Goal: Transaction & Acquisition: Purchase product/service

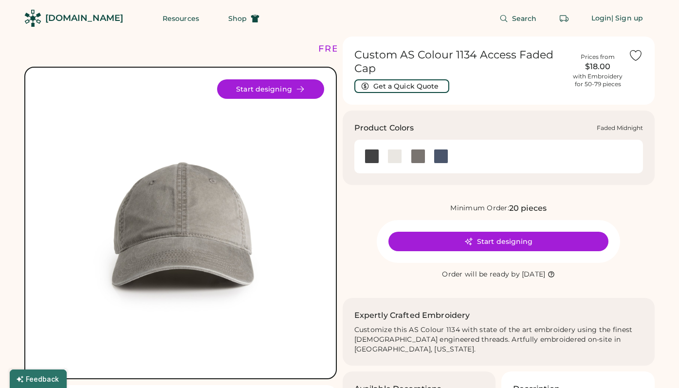
click at [443, 156] on div at bounding box center [441, 156] width 15 height 15
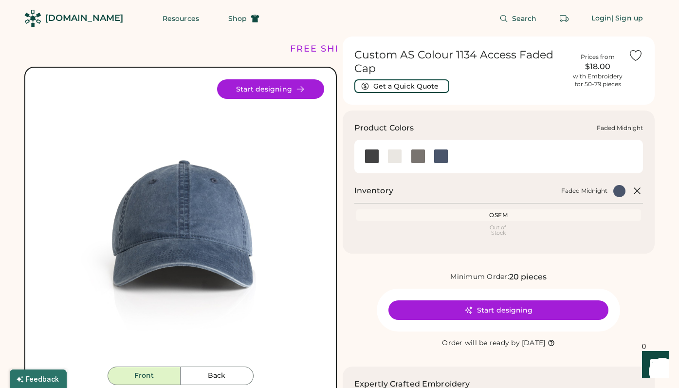
click at [444, 159] on div at bounding box center [441, 156] width 15 height 15
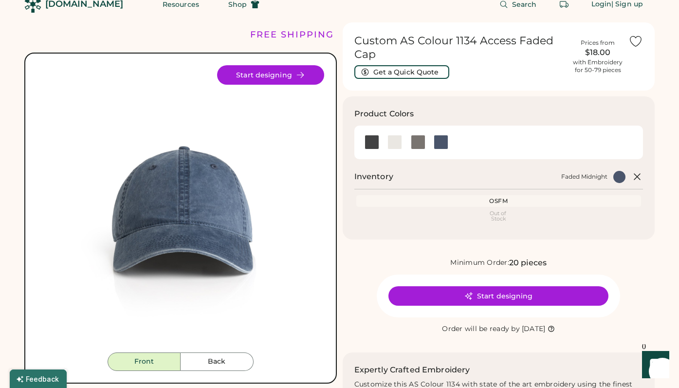
scroll to position [12, 0]
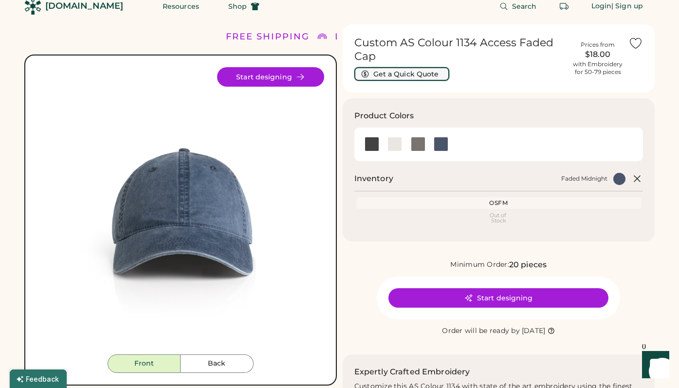
click at [390, 76] on button "Get a Quick Quote" at bounding box center [401, 74] width 95 height 14
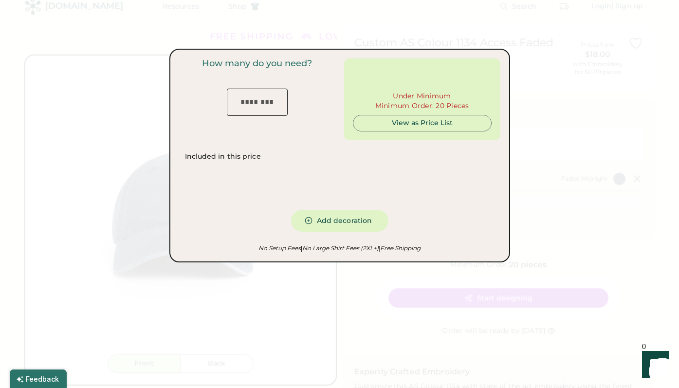
type input "***"
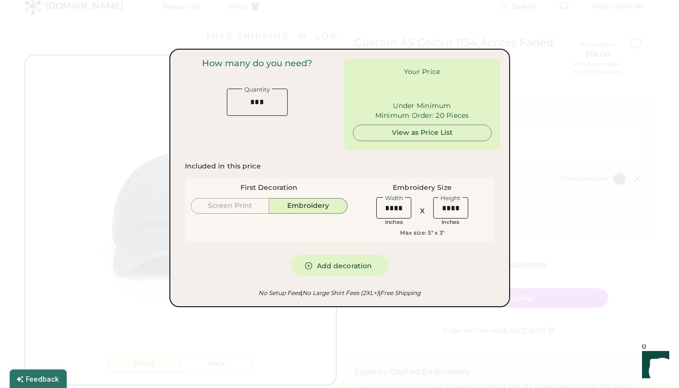
type input "******"
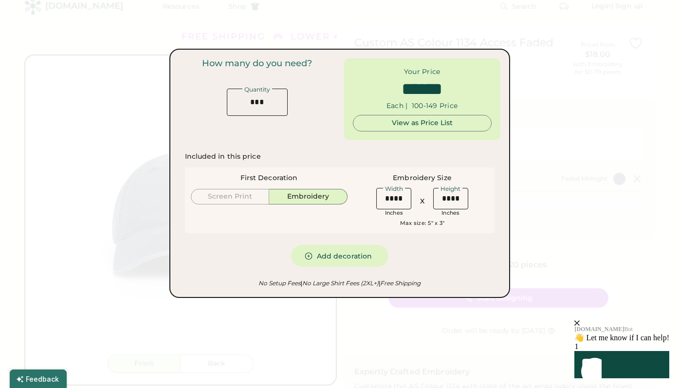
click at [268, 114] on input "input" at bounding box center [257, 102] width 61 height 27
click at [264, 108] on input "input" at bounding box center [257, 102] width 61 height 27
type input "**"
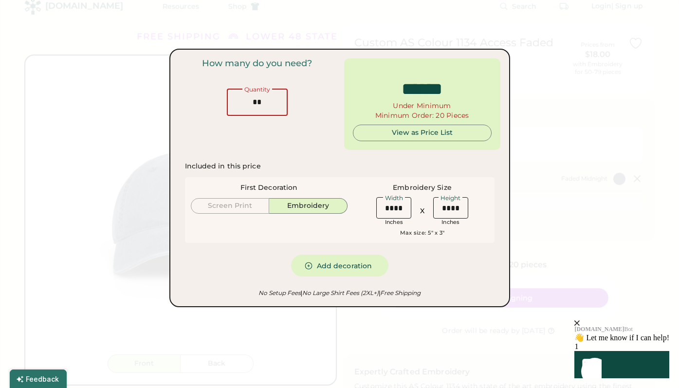
type input "*****"
type input "**"
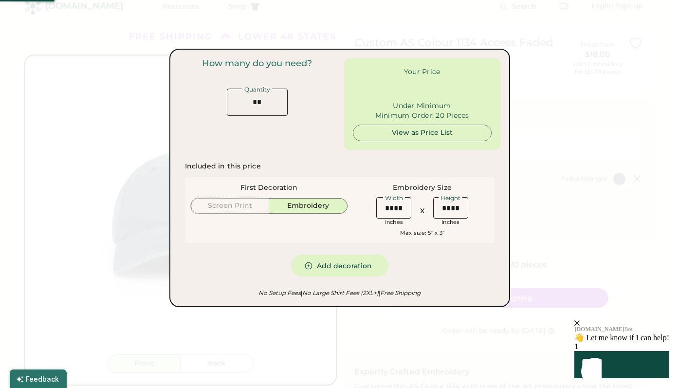
type input "******"
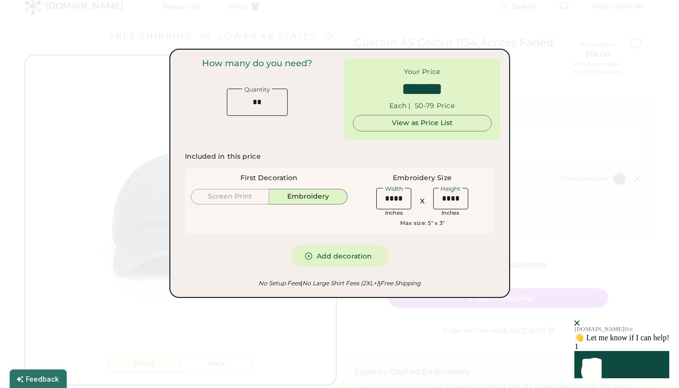
click at [545, 152] on div at bounding box center [339, 194] width 679 height 388
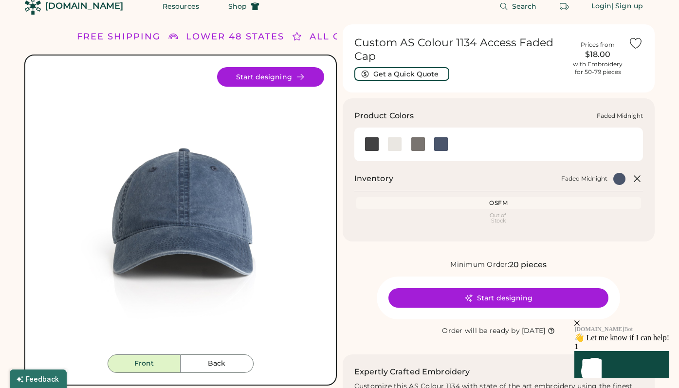
click at [441, 146] on div at bounding box center [441, 144] width 15 height 15
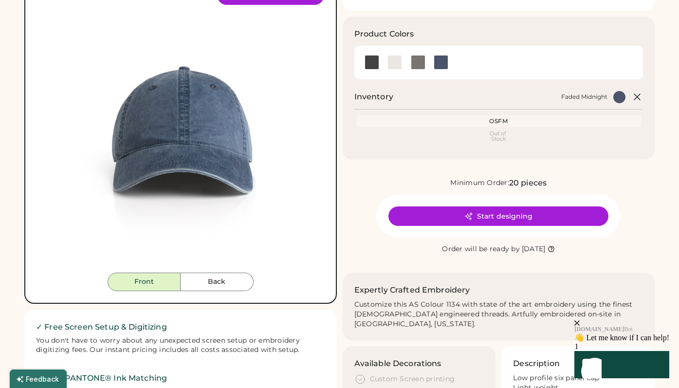
scroll to position [105, 0]
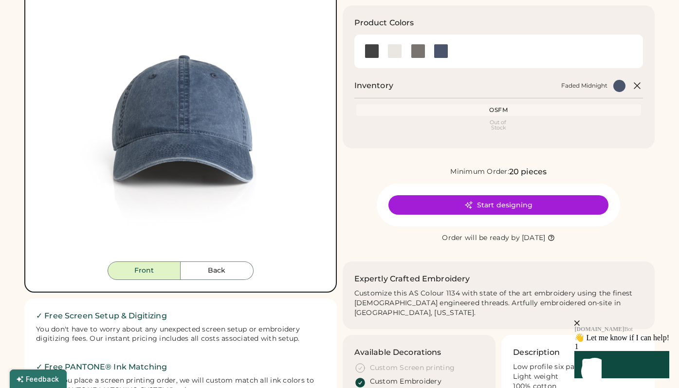
click at [222, 281] on div "Front Back Start designing" at bounding box center [180, 127] width 313 height 331
click at [217, 267] on button "Back" at bounding box center [217, 270] width 73 height 19
click at [212, 262] on button "Back" at bounding box center [217, 270] width 73 height 19
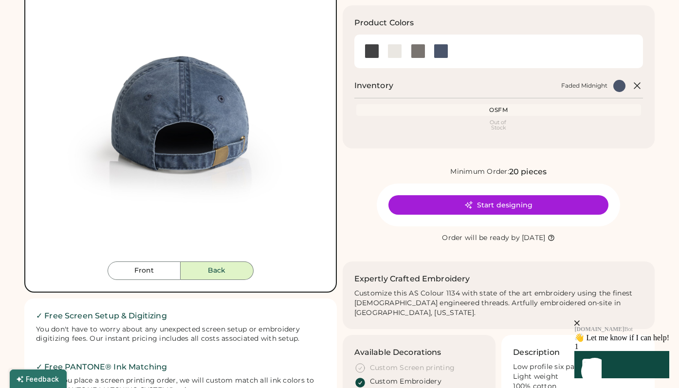
click at [205, 263] on button "Back" at bounding box center [217, 270] width 73 height 19
click at [160, 267] on button "Front" at bounding box center [144, 270] width 73 height 19
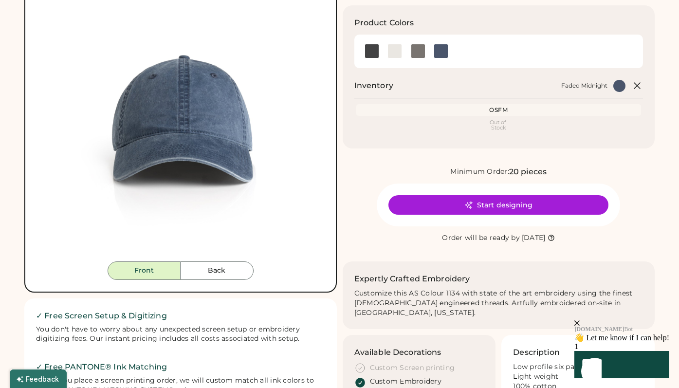
click at [215, 119] on img at bounding box center [180, 117] width 287 height 287
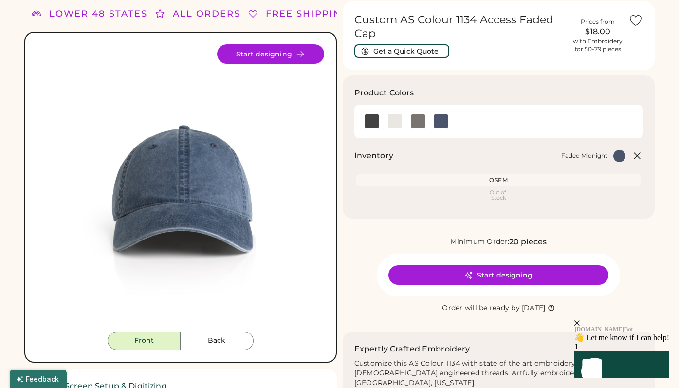
scroll to position [0, 0]
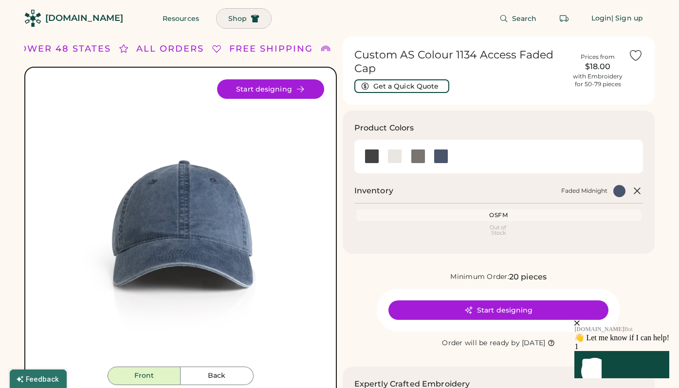
click at [228, 19] on span "Shop" at bounding box center [237, 18] width 19 height 7
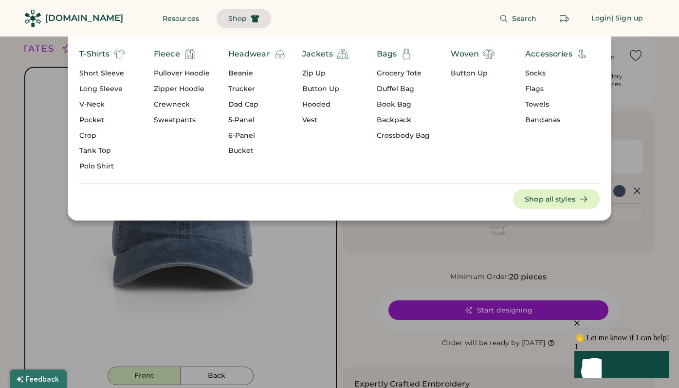
click at [247, 104] on div "Dad Cap" at bounding box center [256, 105] width 57 height 10
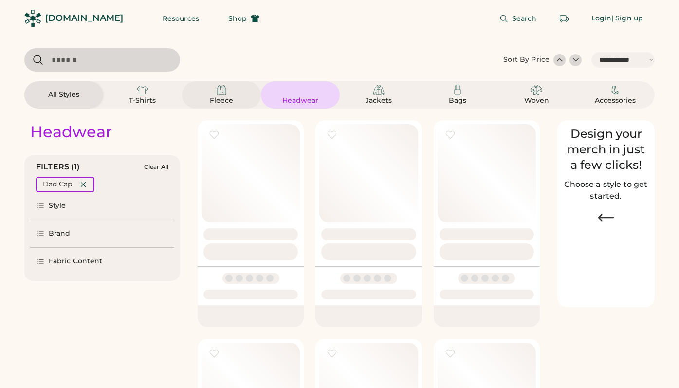
select select "*****"
select select "*"
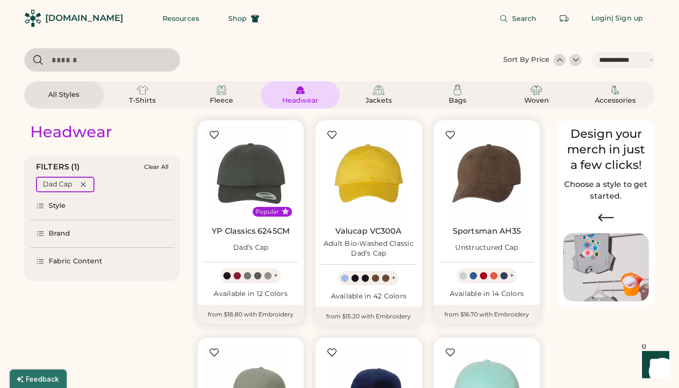
click at [275, 276] on div "+" at bounding box center [276, 275] width 4 height 11
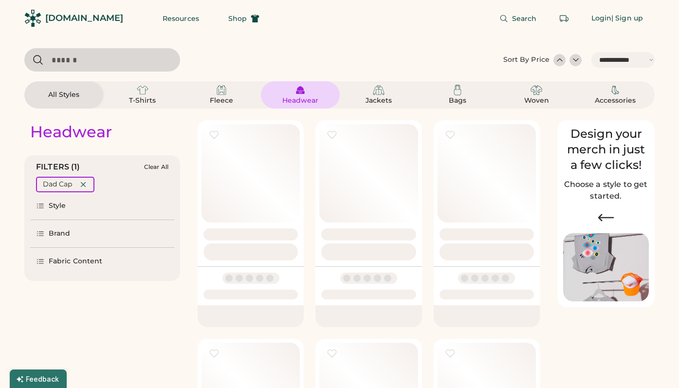
select select "*****"
select select "*"
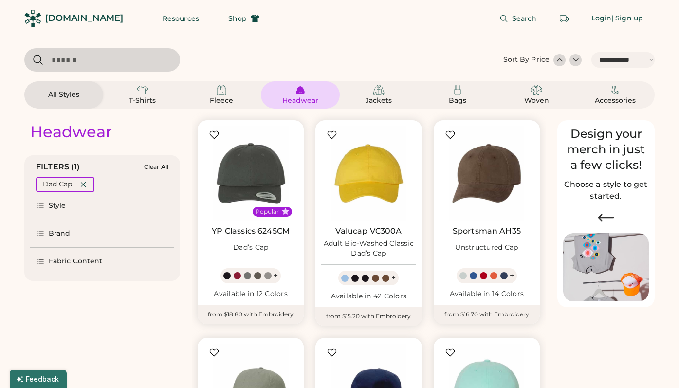
click at [65, 206] on div "Style" at bounding box center [58, 206] width 18 height 10
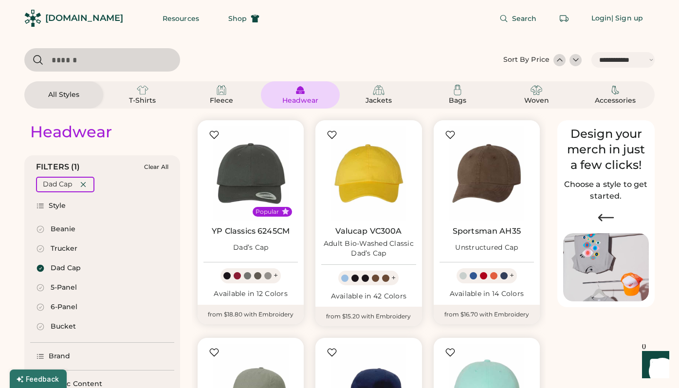
scroll to position [91, 0]
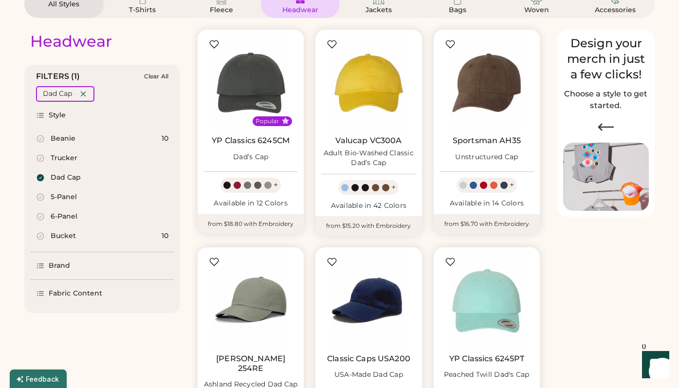
select select "*****"
select select "*"
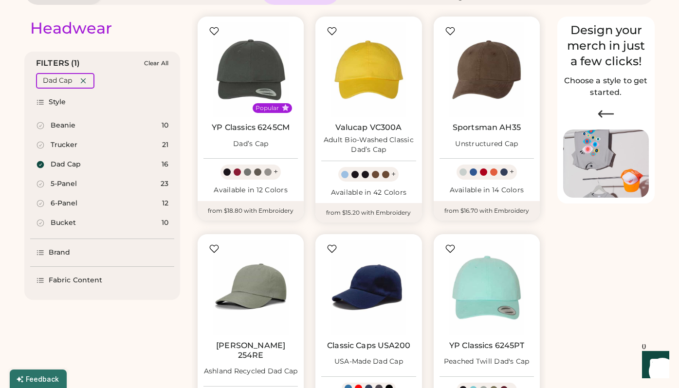
click at [41, 177] on div "5-Panel 23" at bounding box center [102, 183] width 144 height 19
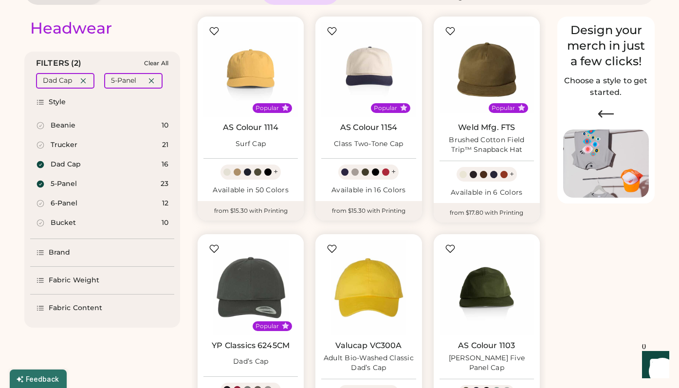
click at [45, 198] on div "6-Panel 12" at bounding box center [102, 203] width 144 height 19
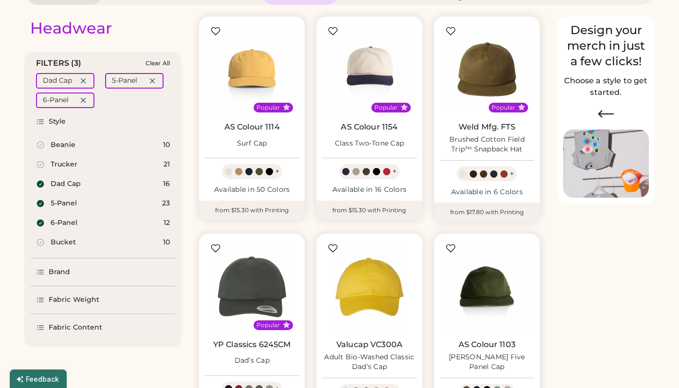
select select "*"
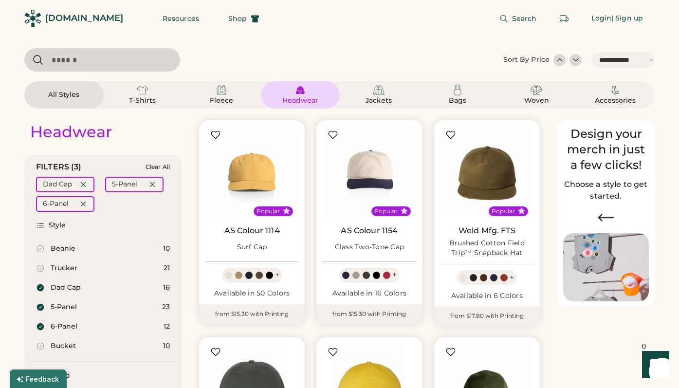
click at [576, 61] on div at bounding box center [576, 60] width 10 height 10
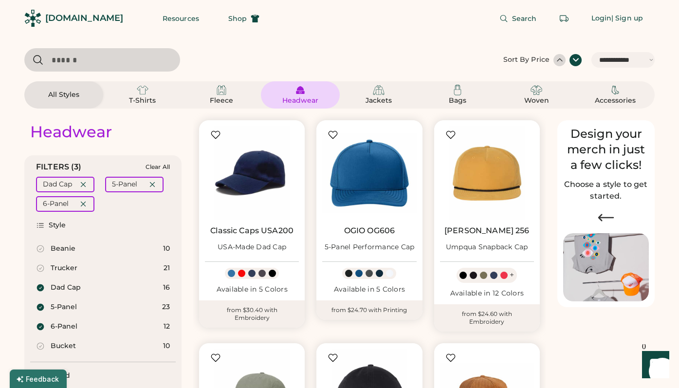
click at [558, 59] on div at bounding box center [560, 60] width 10 height 10
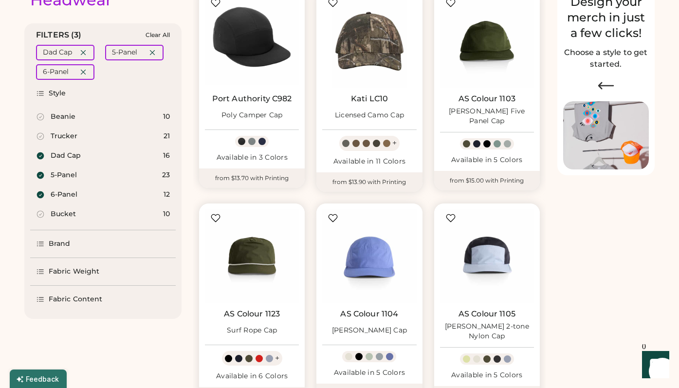
scroll to position [149, 0]
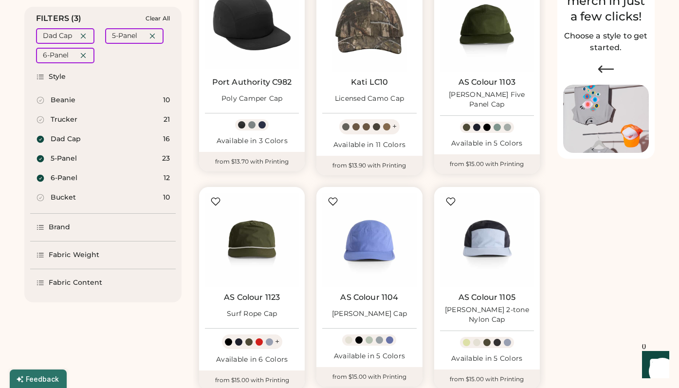
click at [85, 286] on div "Fabric Content" at bounding box center [76, 283] width 54 height 10
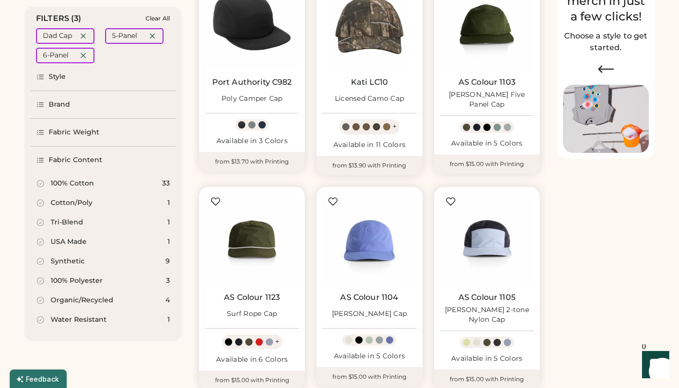
click at [83, 136] on div "Fabric Weight" at bounding box center [74, 133] width 51 height 10
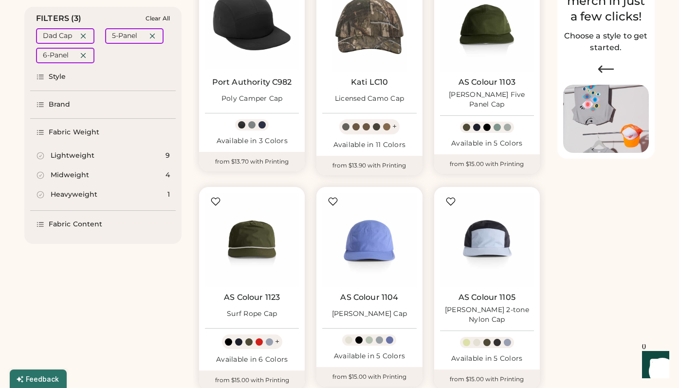
click at [68, 101] on div "Brand" at bounding box center [60, 105] width 22 height 10
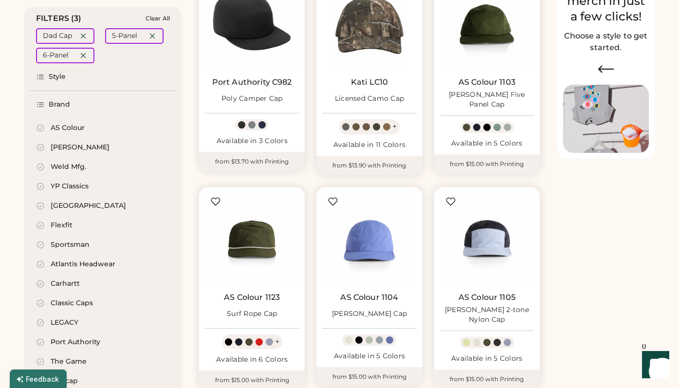
click at [68, 83] on div "Style" at bounding box center [103, 76] width 146 height 27
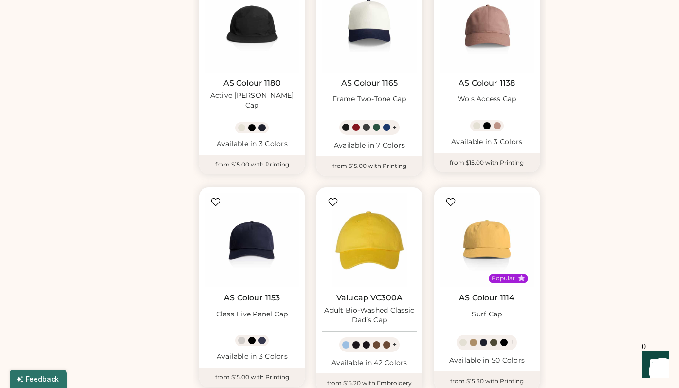
scroll to position [578, 0]
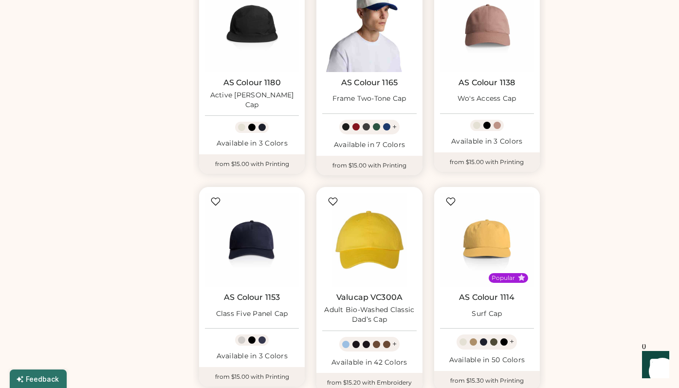
click at [407, 34] on img at bounding box center [369, 25] width 94 height 94
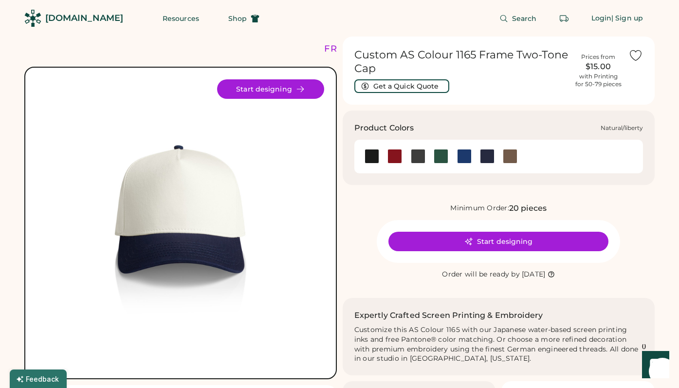
click at [465, 155] on div at bounding box center [464, 156] width 15 height 15
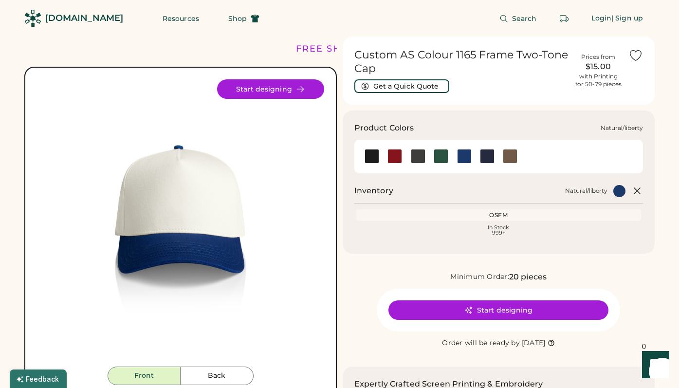
click at [465, 156] on div at bounding box center [464, 156] width 15 height 15
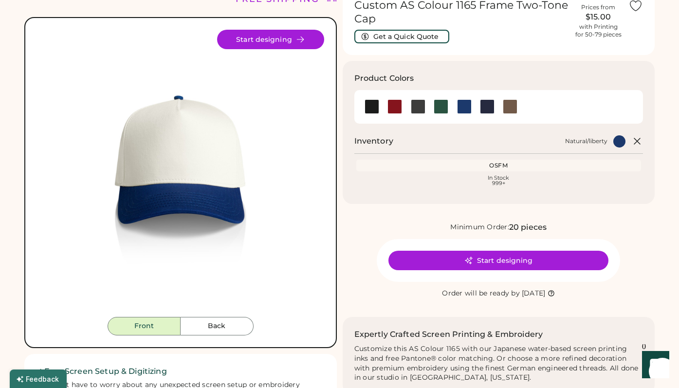
scroll to position [13, 0]
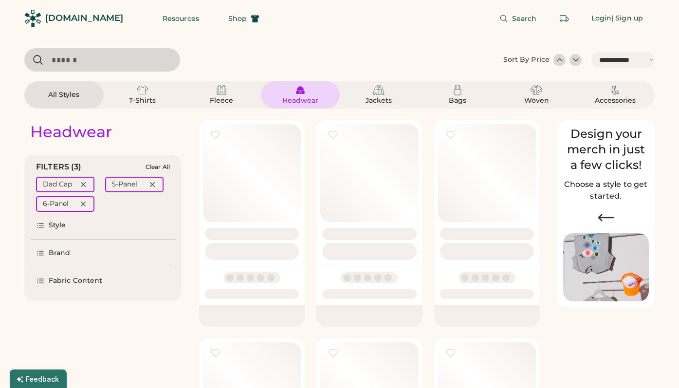
select select "*****"
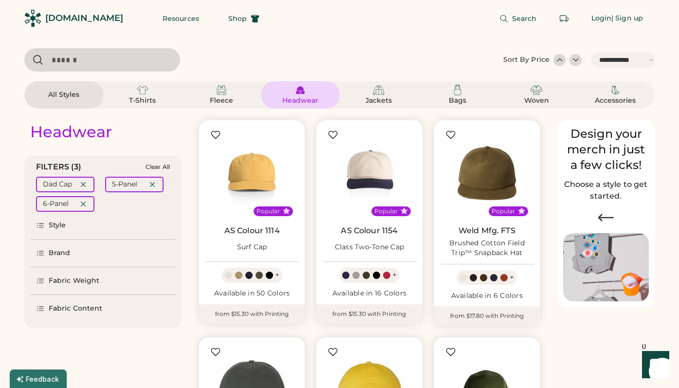
click at [574, 63] on div at bounding box center [576, 60] width 10 height 10
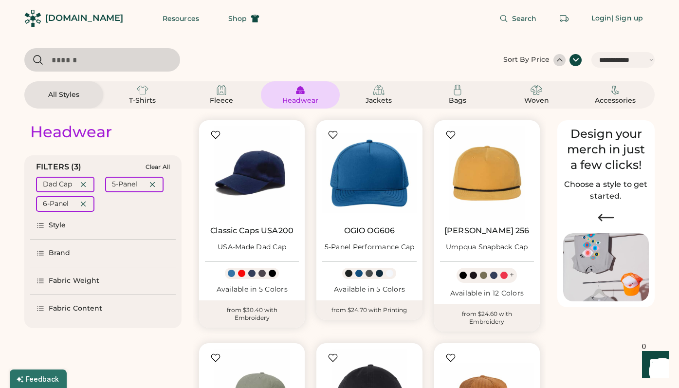
click at [556, 60] on div at bounding box center [560, 60] width 10 height 10
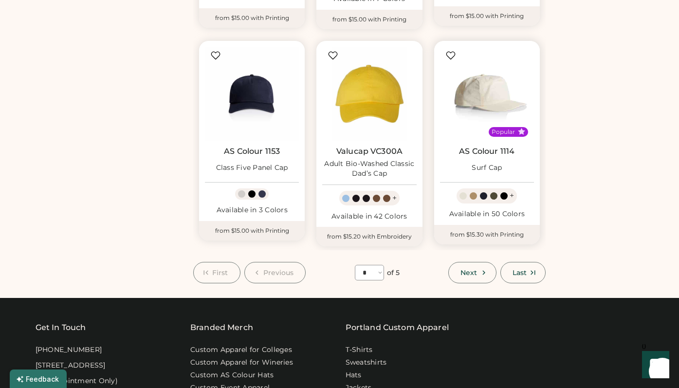
scroll to position [725, 0]
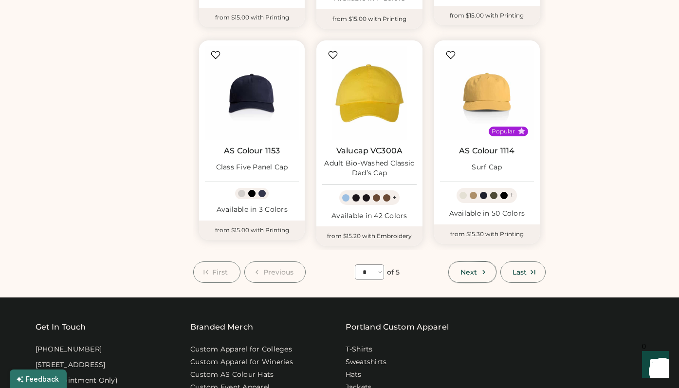
click at [460, 279] on button "Next" at bounding box center [472, 271] width 48 height 21
select select "*"
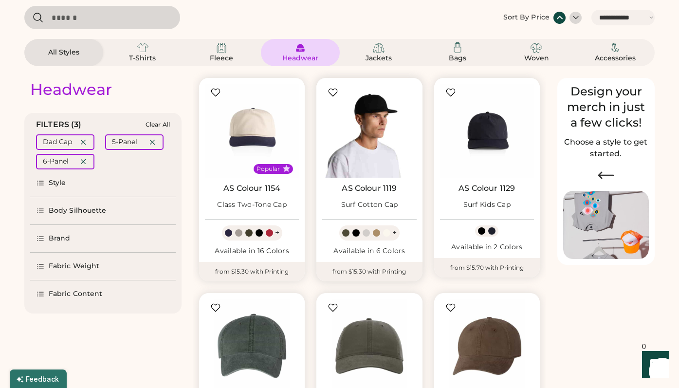
click at [372, 149] on img at bounding box center [369, 131] width 94 height 94
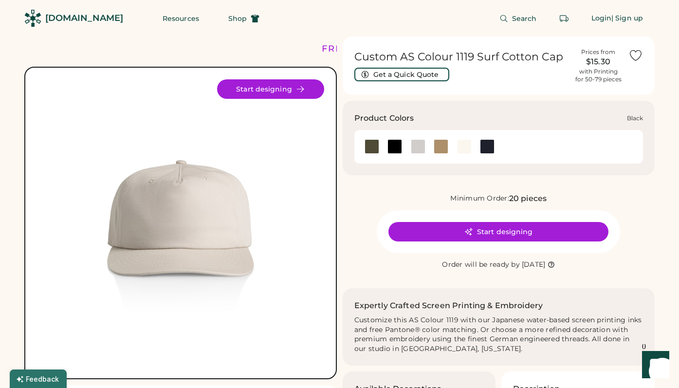
click at [391, 146] on div at bounding box center [395, 146] width 15 height 15
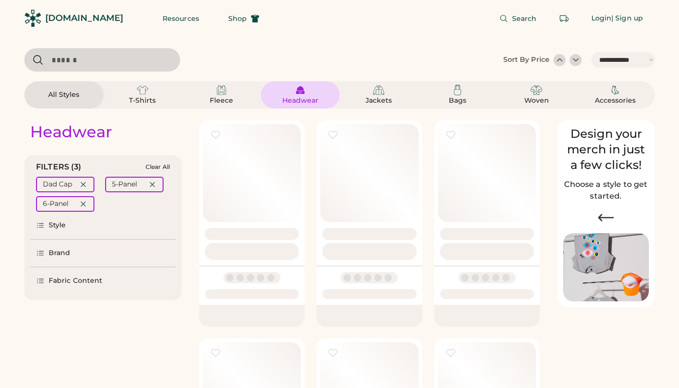
select select "*****"
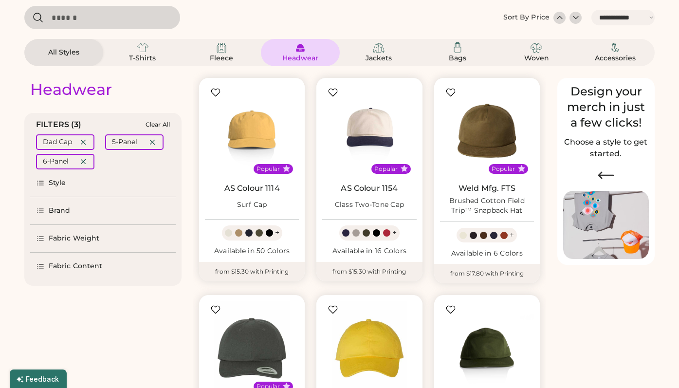
scroll to position [42, 0]
select select "*"
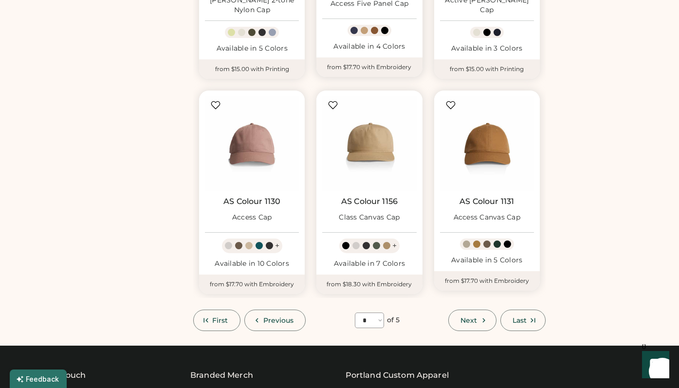
scroll to position [674, 0]
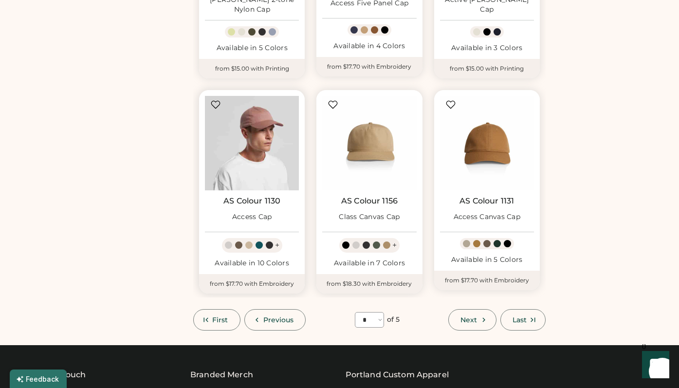
click at [260, 155] on img at bounding box center [252, 143] width 94 height 94
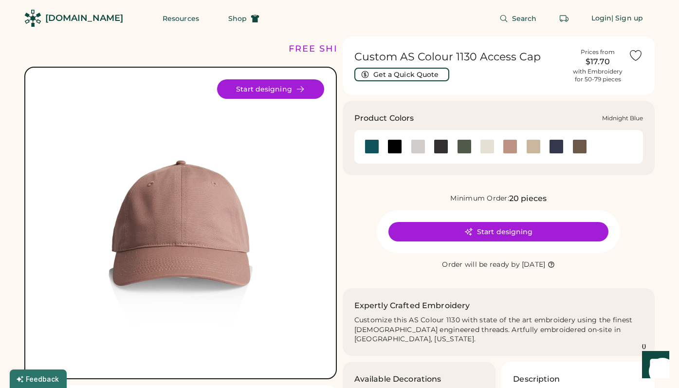
click at [558, 148] on div at bounding box center [556, 146] width 15 height 15
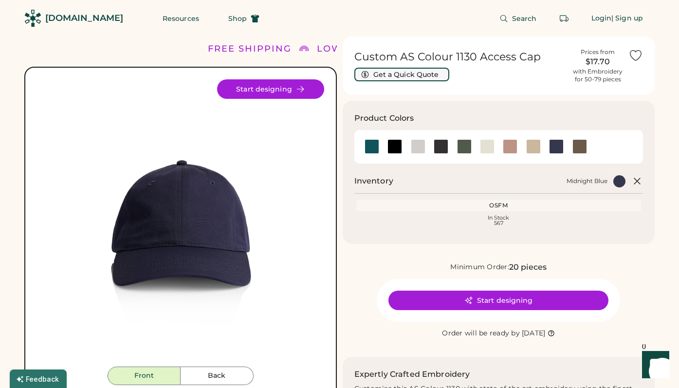
click at [413, 76] on button "Get a Quick Quote" at bounding box center [401, 75] width 95 height 14
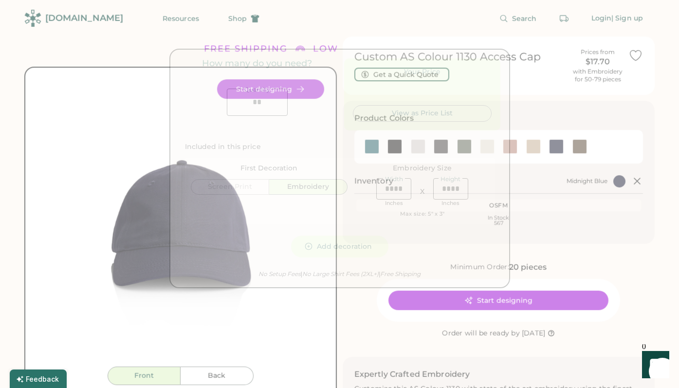
type input "******"
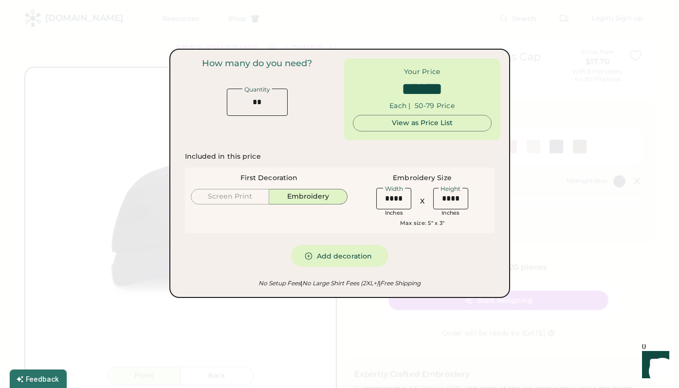
click at [594, 186] on div at bounding box center [339, 194] width 679 height 388
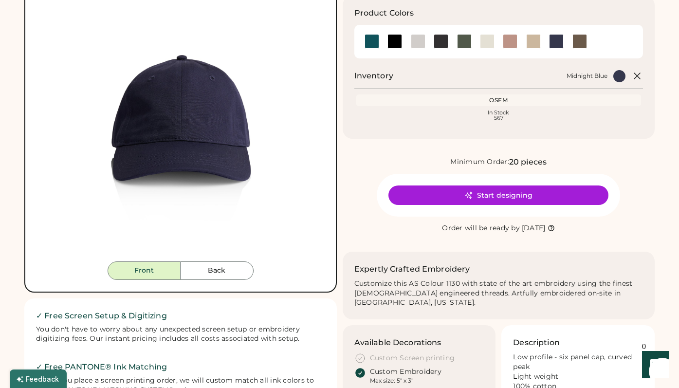
scroll to position [118, 0]
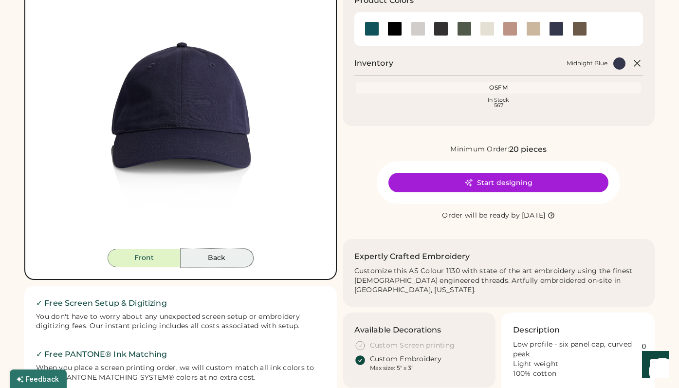
click at [223, 257] on button "Back" at bounding box center [217, 258] width 73 height 19
click at [161, 259] on button "Front" at bounding box center [144, 258] width 73 height 19
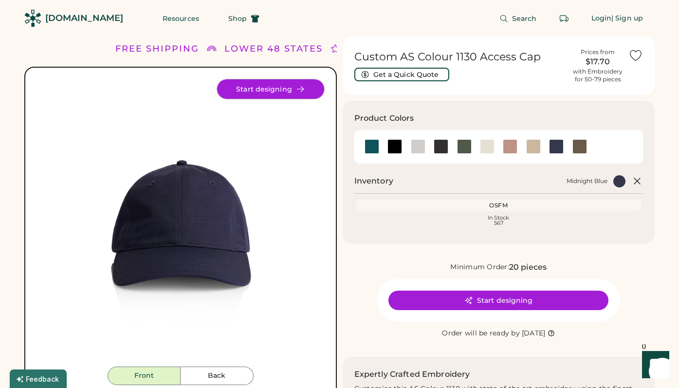
click at [260, 87] on button "Start designing" at bounding box center [270, 88] width 107 height 19
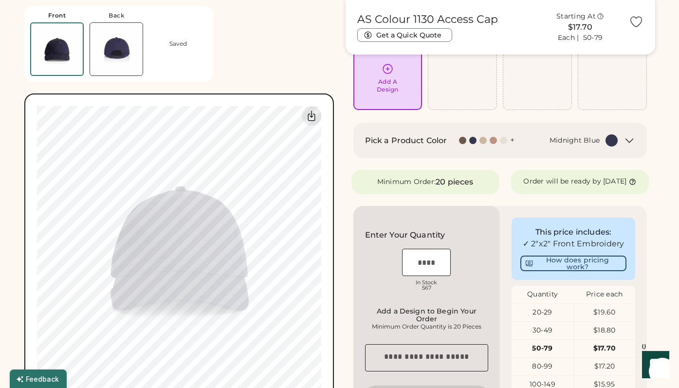
scroll to position [86, 0]
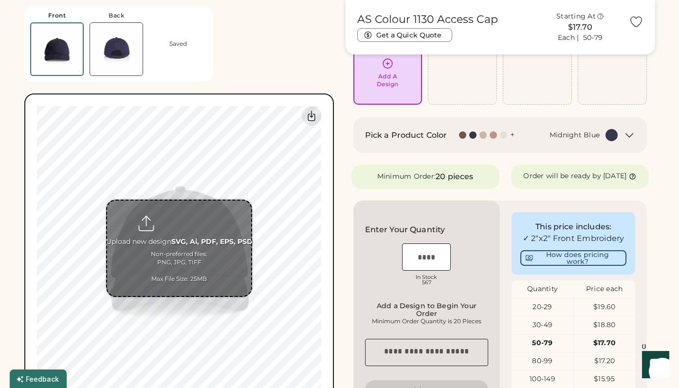
click at [191, 250] on input "file" at bounding box center [179, 248] width 144 height 95
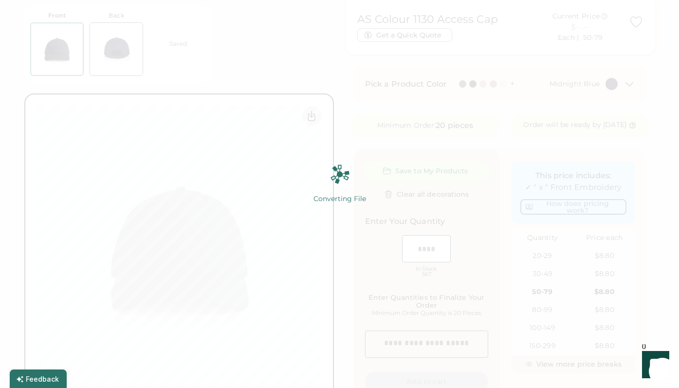
scroll to position [142, 0]
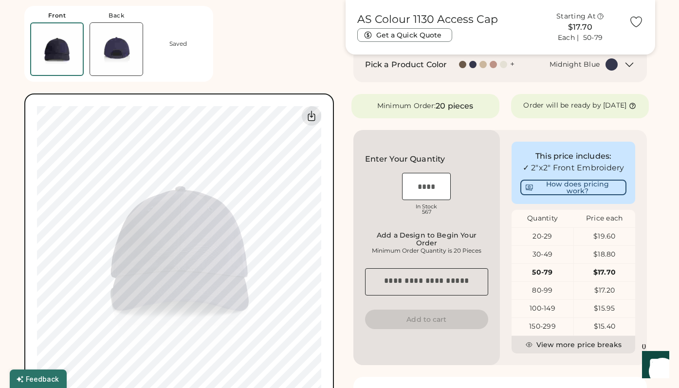
scroll to position [158, 0]
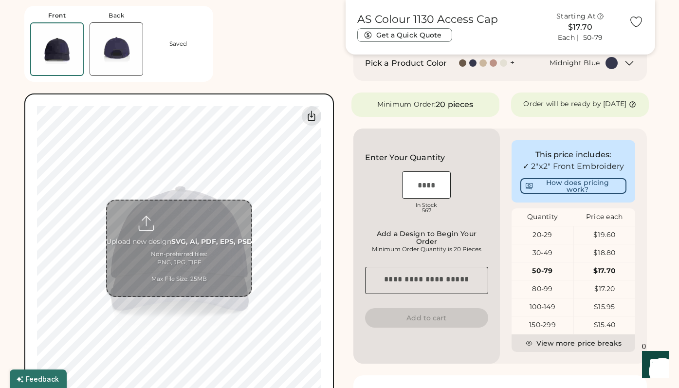
click at [187, 263] on input "file" at bounding box center [179, 248] width 144 height 95
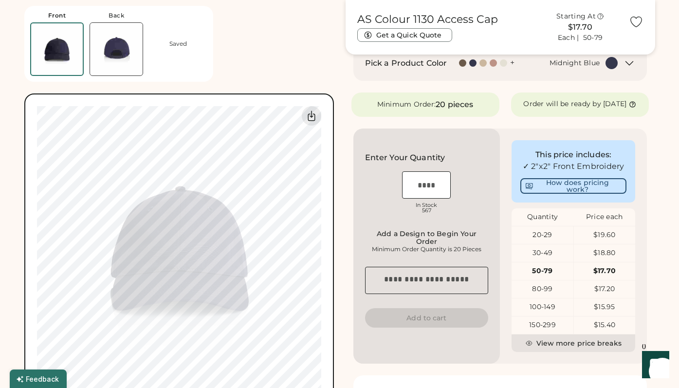
click at [127, 52] on img at bounding box center [116, 49] width 53 height 53
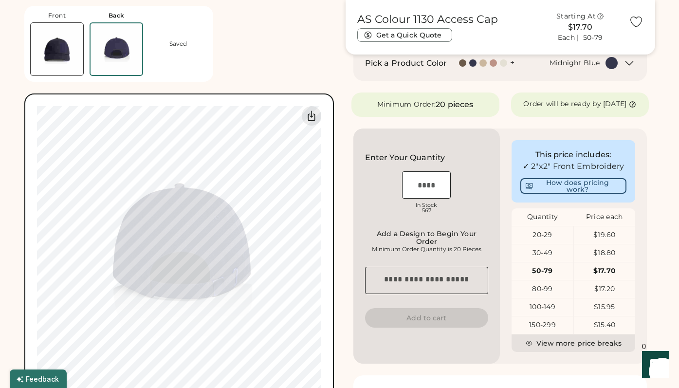
click at [78, 60] on img at bounding box center [57, 49] width 53 height 53
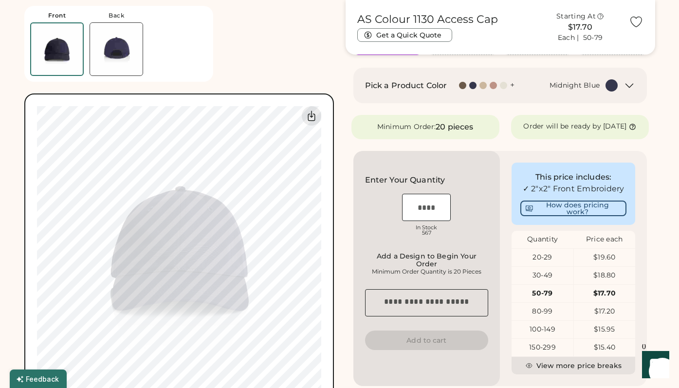
scroll to position [135, 0]
click at [432, 213] on input "input" at bounding box center [426, 207] width 49 height 27
type input "**"
click at [475, 241] on div "OSFM In Stock 567" at bounding box center [427, 216] width 124 height 49
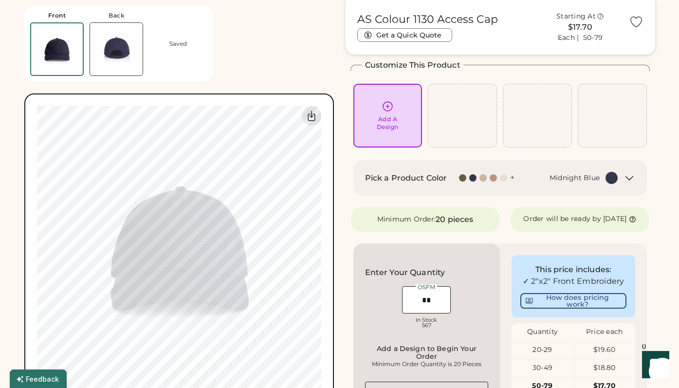
scroll to position [0, 0]
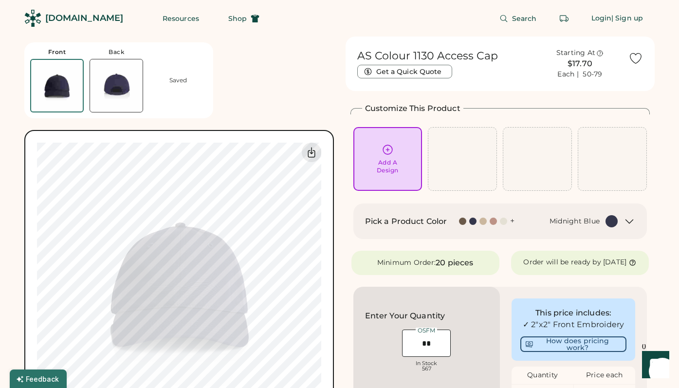
click at [111, 83] on img at bounding box center [116, 85] width 53 height 53
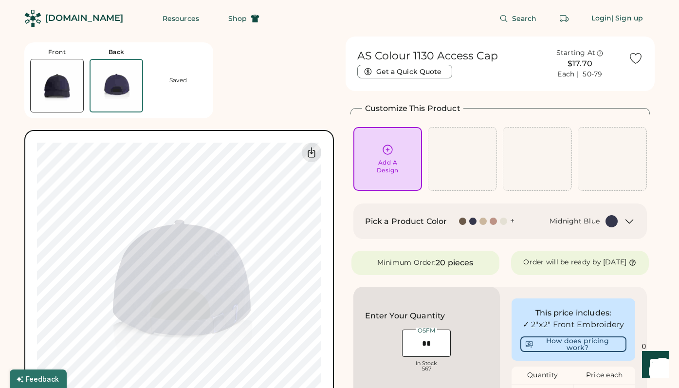
click at [92, 72] on img at bounding box center [117, 86] width 52 height 52
click at [72, 75] on img at bounding box center [57, 85] width 53 height 53
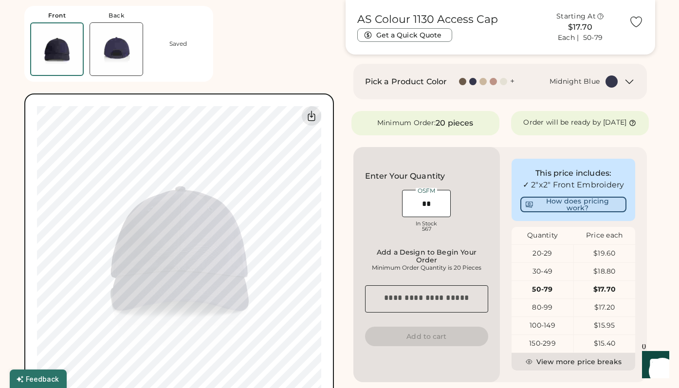
scroll to position [140, 0]
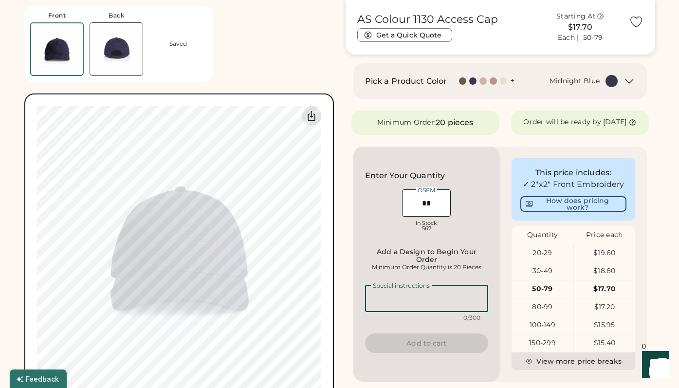
click at [464, 312] on textarea at bounding box center [427, 298] width 124 height 27
type textarea "****"
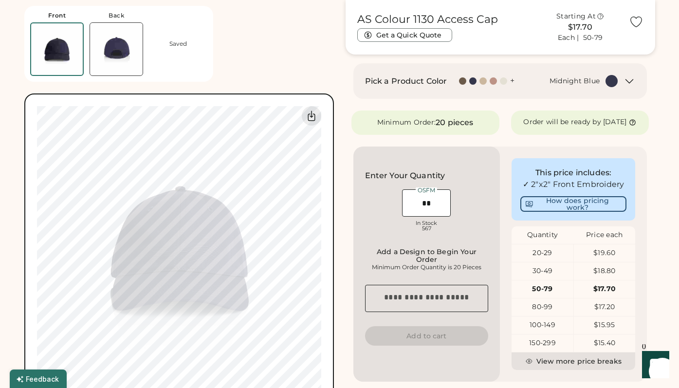
click at [140, 52] on img at bounding box center [116, 49] width 53 height 53
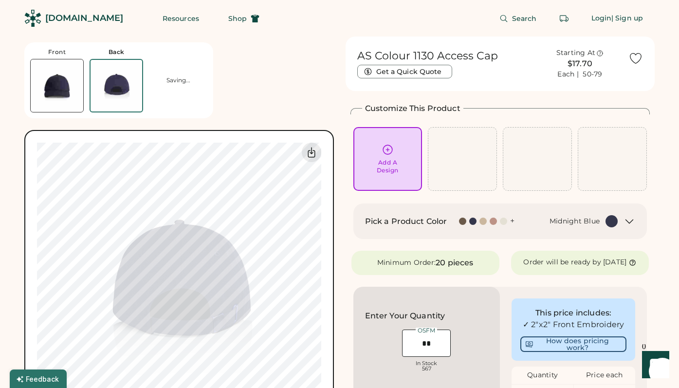
scroll to position [0, 0]
click at [82, 67] on img at bounding box center [57, 85] width 53 height 53
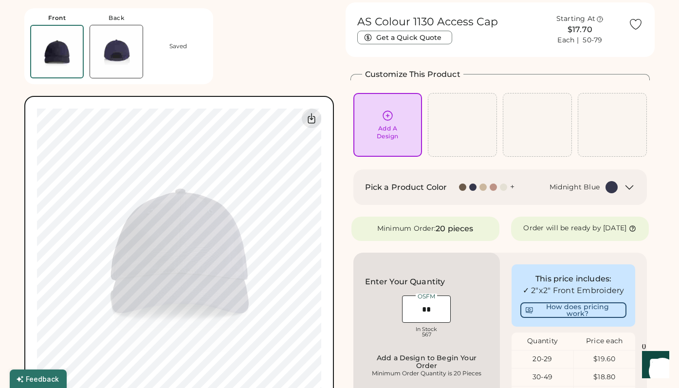
scroll to position [37, 0]
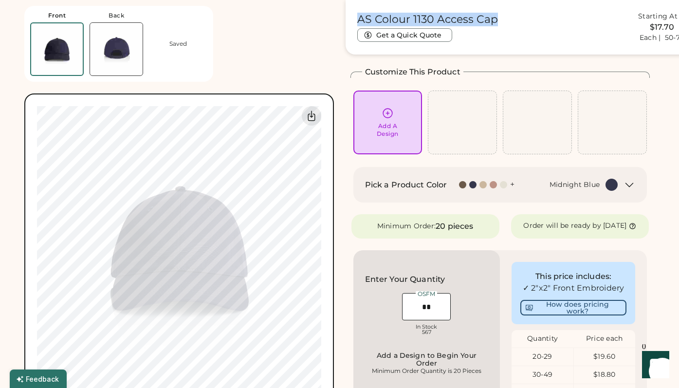
drag, startPoint x: 502, startPoint y: 15, endPoint x: 356, endPoint y: 21, distance: 145.7
click at [356, 21] on div "AS Colour 1130 Access Cap Get a Quick Quote Starting At $17.70 Each | 50-79" at bounding box center [542, 24] width 380 height 49
click at [127, 38] on img at bounding box center [116, 49] width 53 height 53
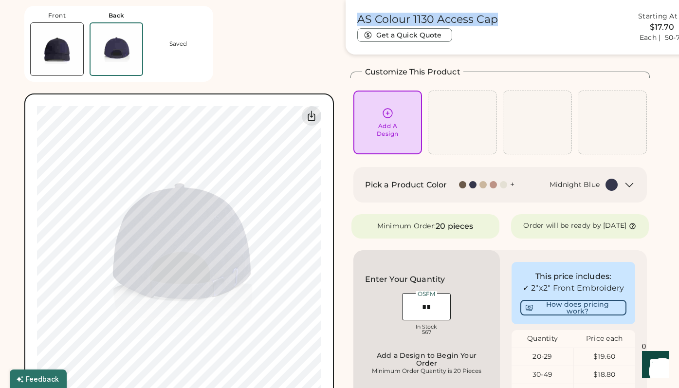
click at [448, 15] on h1 "AS Colour 1130 Access Cap" at bounding box center [427, 20] width 141 height 14
copy h1 "AS Colour 1130 Access Cap"
click at [59, 56] on img at bounding box center [57, 49] width 53 height 53
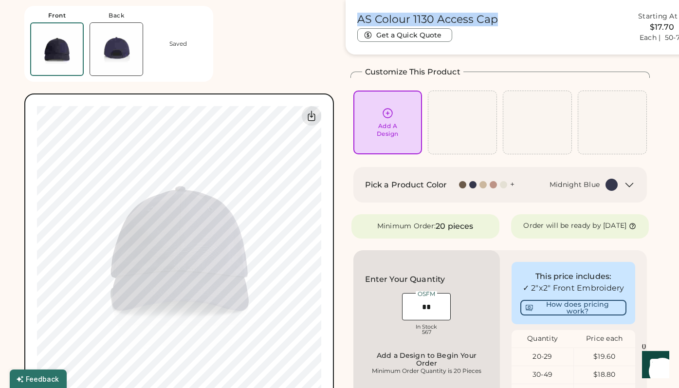
click at [100, 39] on img at bounding box center [116, 49] width 53 height 53
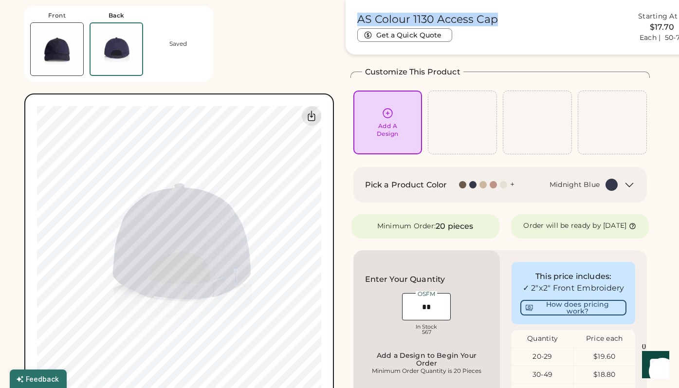
click at [46, 48] on img at bounding box center [57, 49] width 53 height 53
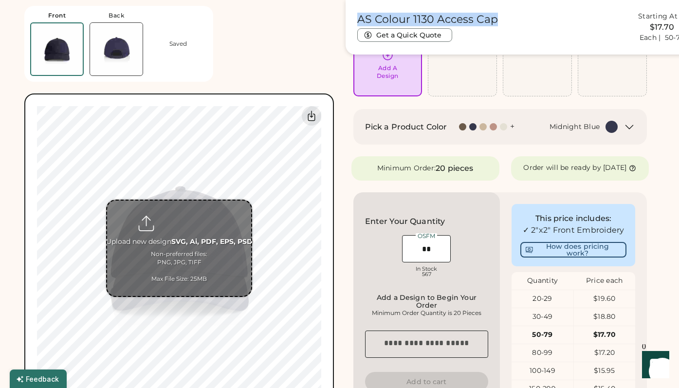
scroll to position [101, 0]
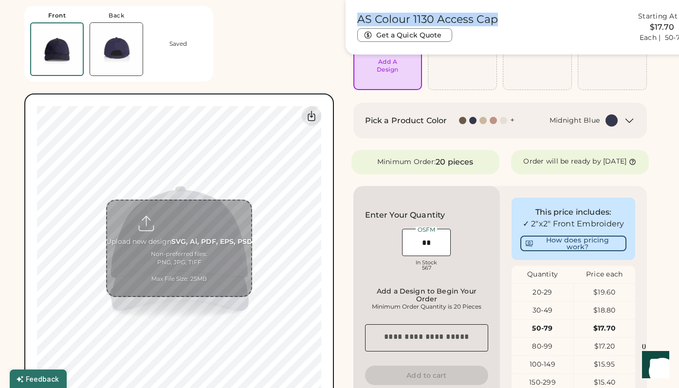
click at [116, 66] on img at bounding box center [116, 49] width 53 height 53
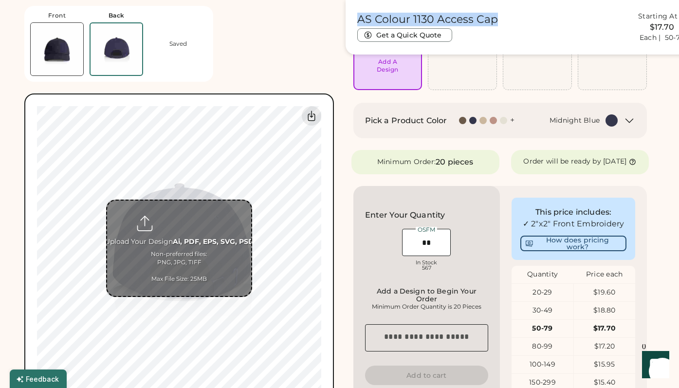
scroll to position [173, 0]
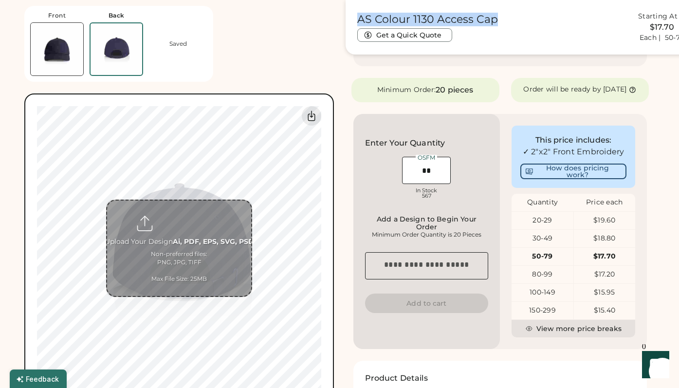
click at [57, 56] on img at bounding box center [57, 49] width 53 height 53
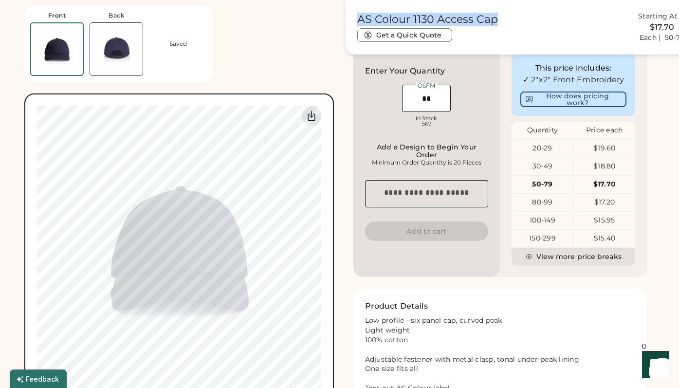
scroll to position [251, 0]
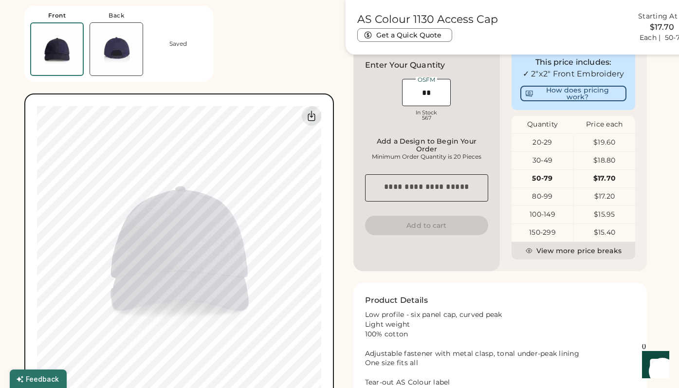
click at [477, 289] on div "AS Colour 1130 Access Cap Get a Quick Quote Starting At $17.70 Each | 50-79 Cus…" at bounding box center [501, 117] width 310 height 662
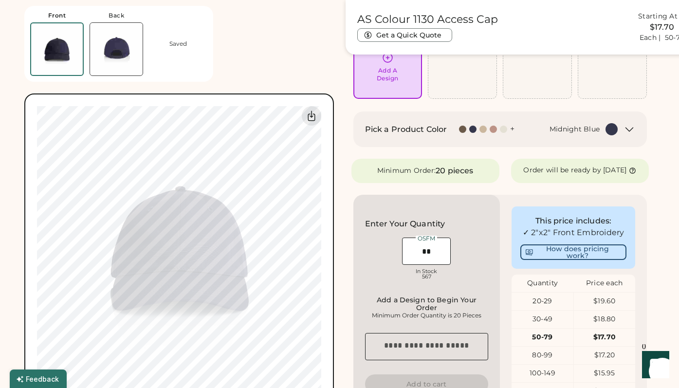
scroll to position [91, 0]
click at [137, 54] on img at bounding box center [116, 49] width 53 height 53
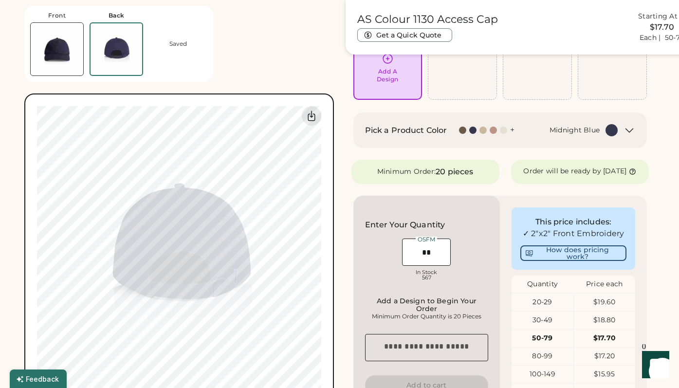
click at [62, 51] on img at bounding box center [57, 49] width 53 height 53
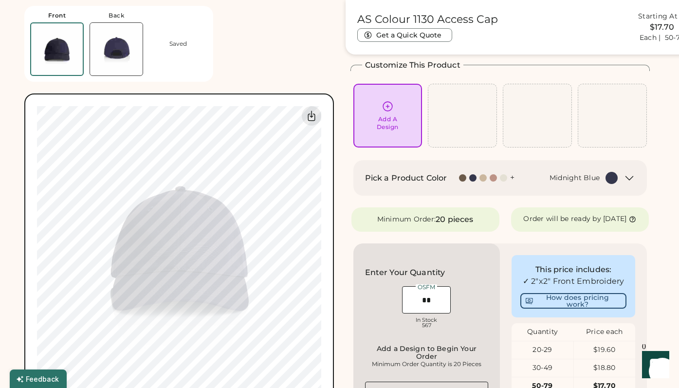
scroll to position [175, 0]
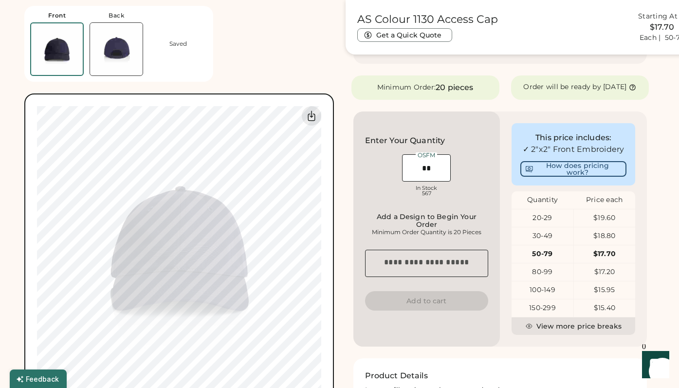
click at [97, 62] on img at bounding box center [116, 49] width 53 height 53
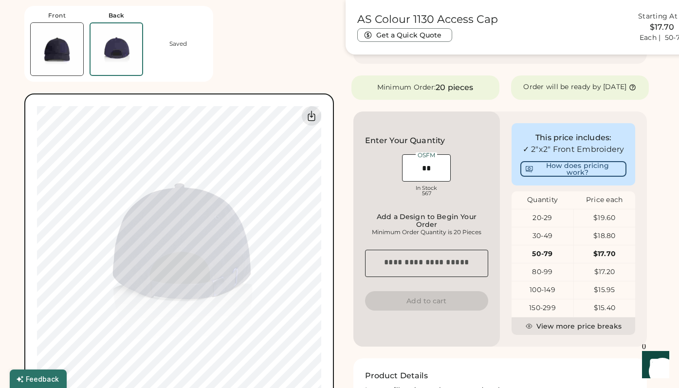
click at [57, 55] on img at bounding box center [57, 49] width 53 height 53
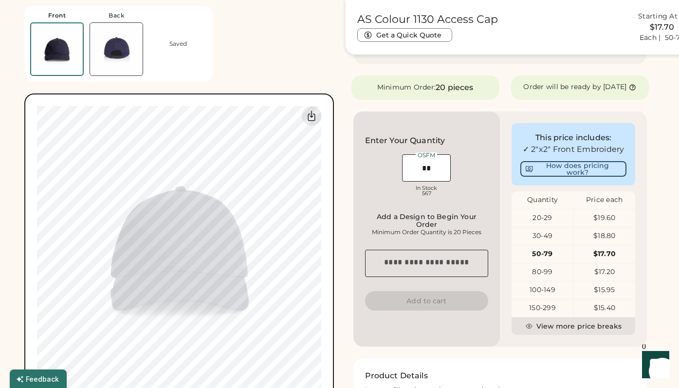
click at [122, 68] on img at bounding box center [116, 49] width 53 height 53
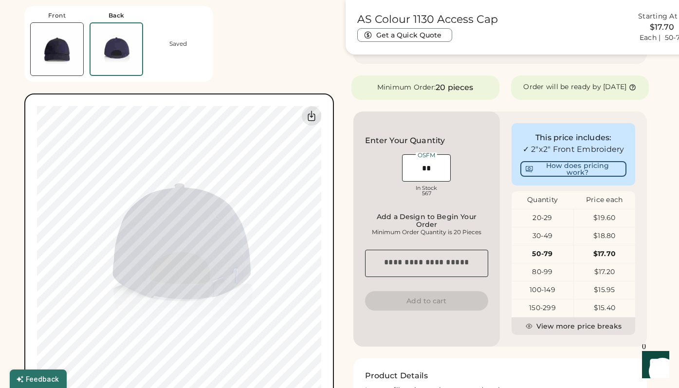
click at [102, 52] on img at bounding box center [117, 49] width 52 height 52
click at [65, 57] on img at bounding box center [57, 49] width 53 height 53
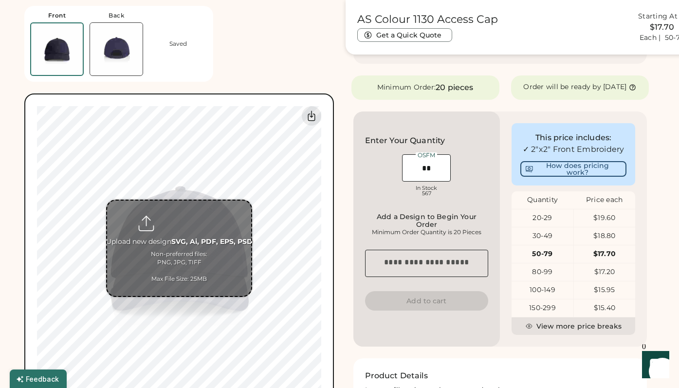
click at [211, 280] on input "file" at bounding box center [179, 248] width 144 height 95
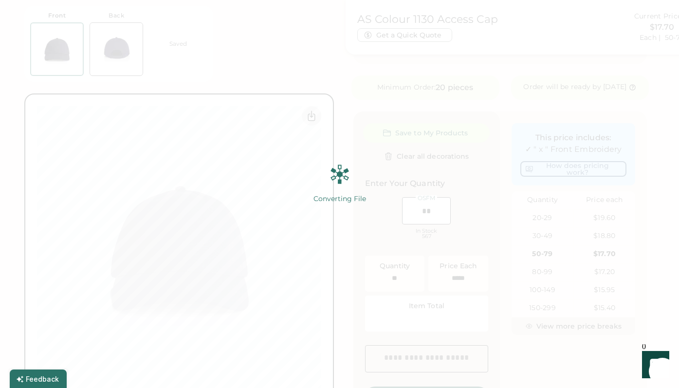
type input "*****"
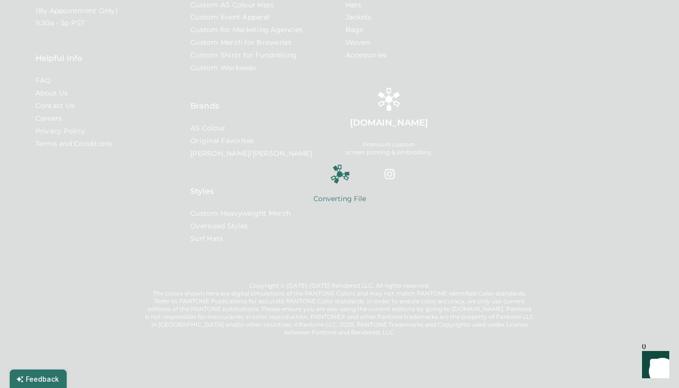
scroll to position [875, 0]
click at [368, 155] on img at bounding box center [339, 194] width 679 height 388
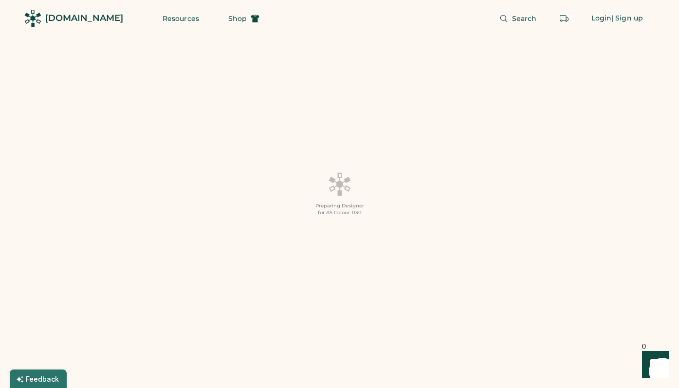
type input "**"
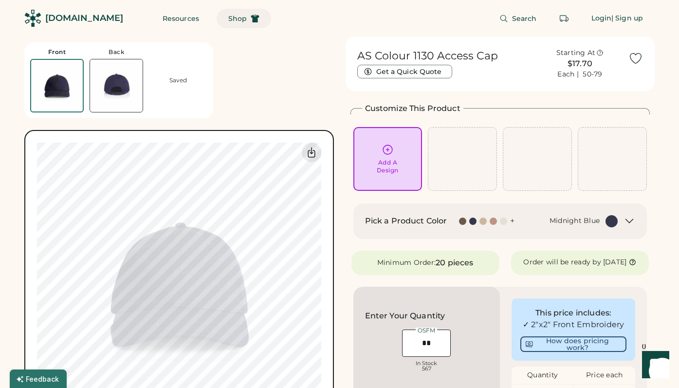
click at [228, 15] on span "Shop" at bounding box center [237, 18] width 19 height 7
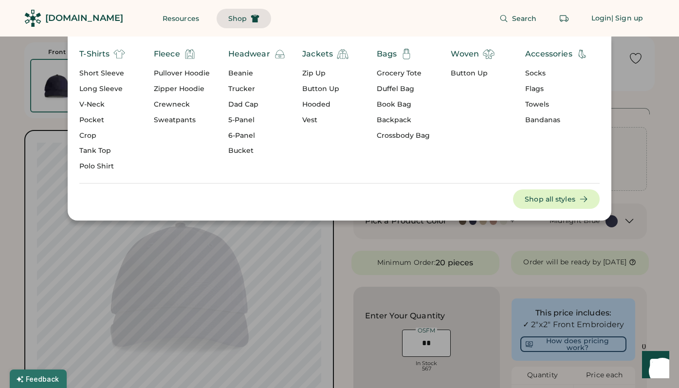
click at [245, 121] on div "5-Panel" at bounding box center [256, 120] width 57 height 10
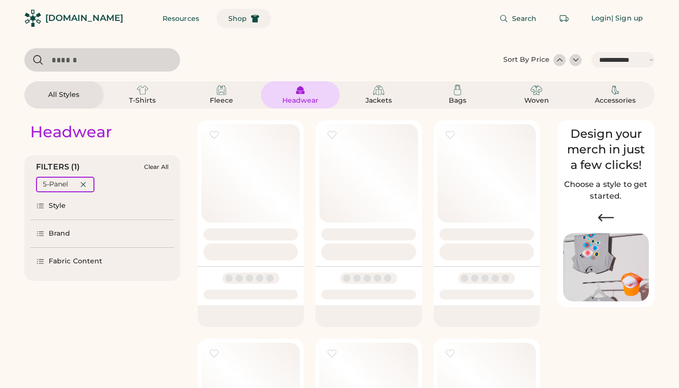
select select "*****"
click at [228, 21] on span "Shop" at bounding box center [237, 18] width 19 height 7
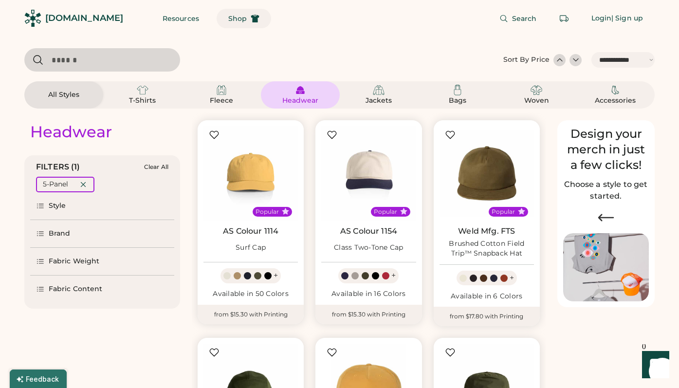
click at [228, 21] on span "Shop" at bounding box center [237, 18] width 19 height 7
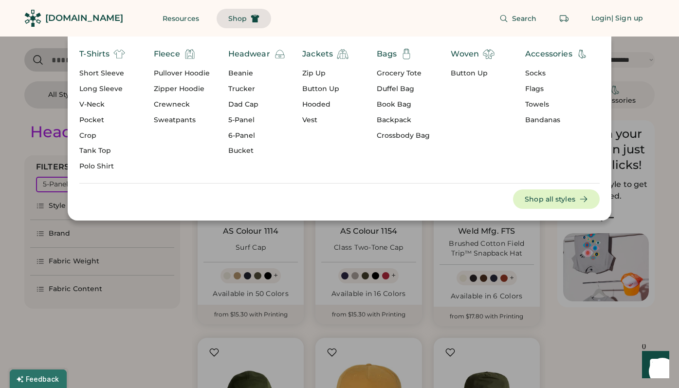
click at [238, 56] on div "Headwear" at bounding box center [249, 54] width 42 height 12
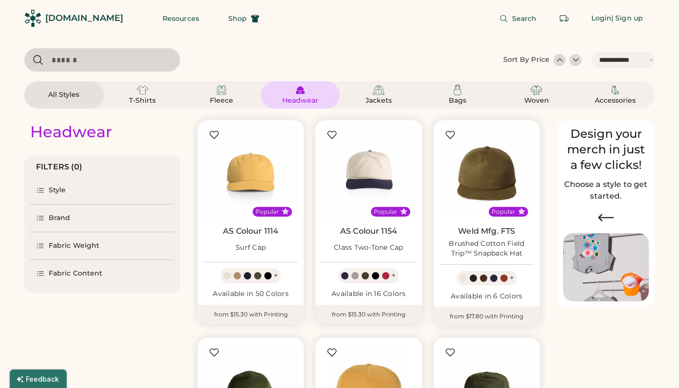
select select "*"
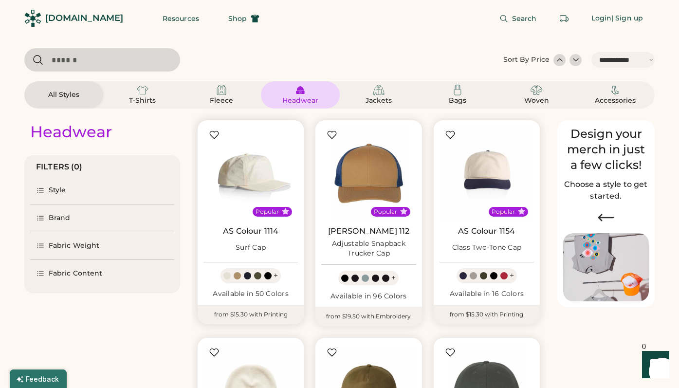
click at [226, 164] on img at bounding box center [251, 173] width 94 height 94
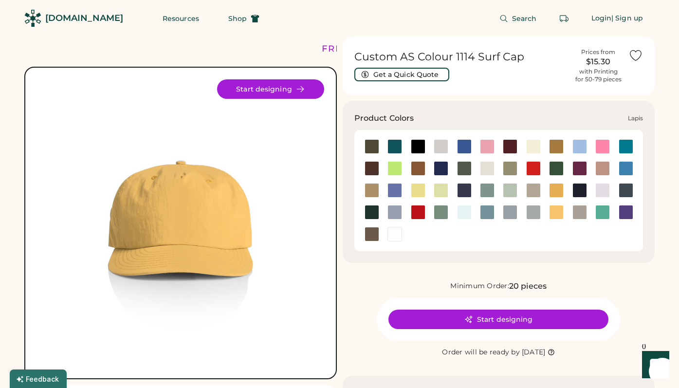
click at [396, 185] on div at bounding box center [395, 190] width 15 height 15
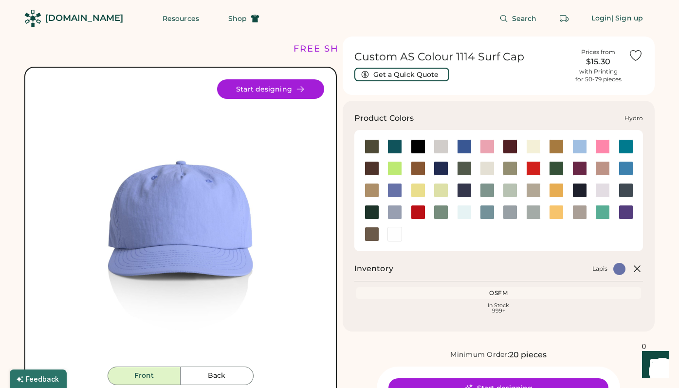
click at [632, 171] on div at bounding box center [626, 168] width 15 height 15
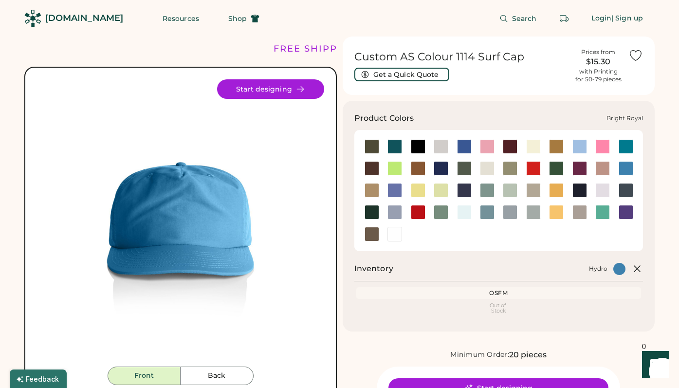
click at [459, 142] on div at bounding box center [464, 146] width 15 height 15
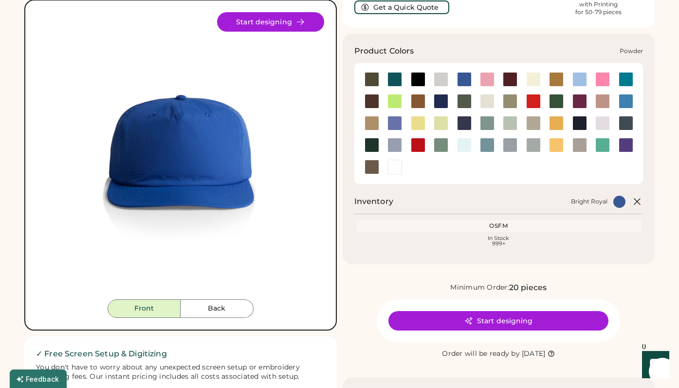
scroll to position [73, 0]
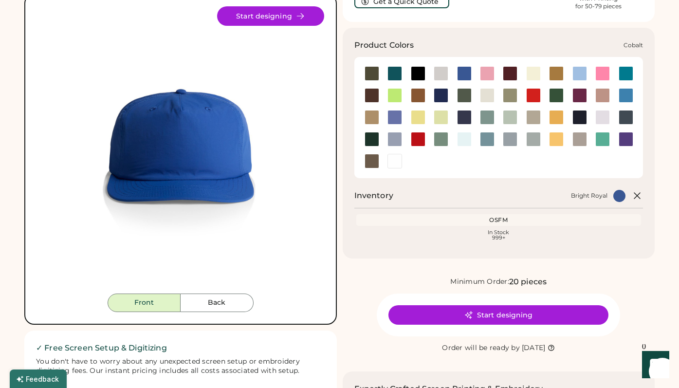
click at [439, 99] on div at bounding box center [441, 95] width 15 height 15
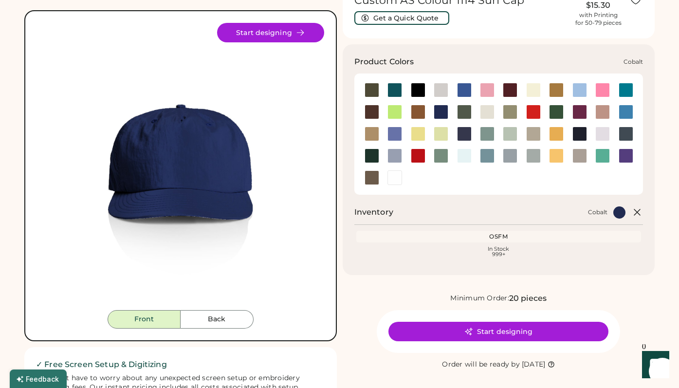
scroll to position [55, 0]
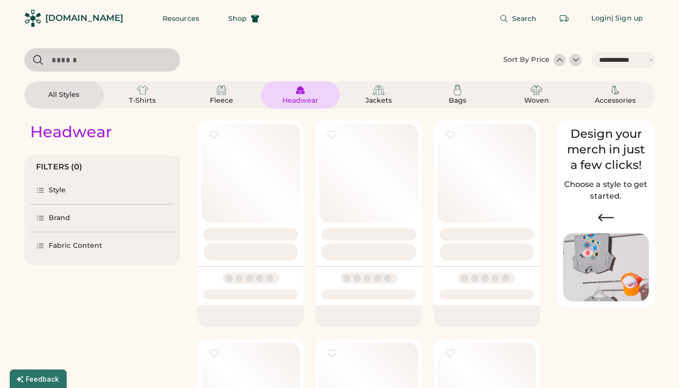
select select "*****"
select select "*"
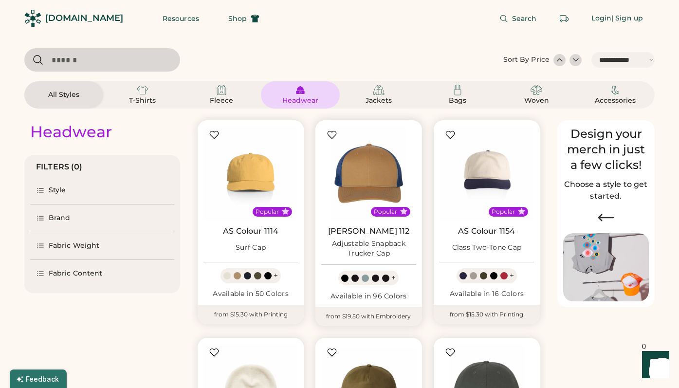
scroll to position [30, 0]
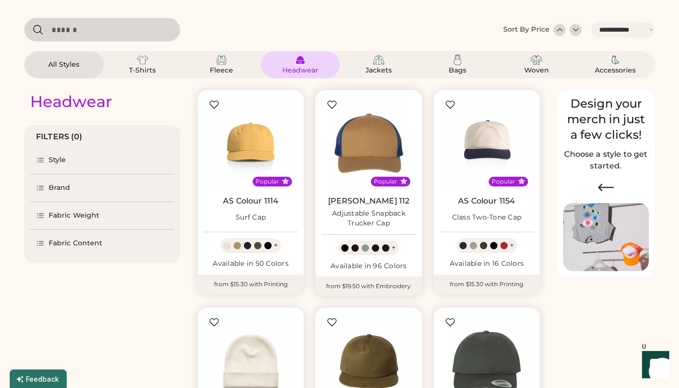
select select "*****"
select select "*"
click at [58, 180] on div "Brand" at bounding box center [102, 187] width 144 height 27
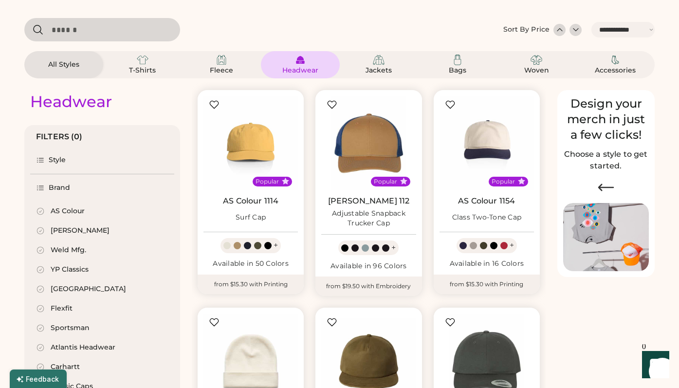
click at [42, 213] on icon at bounding box center [40, 211] width 7 height 7
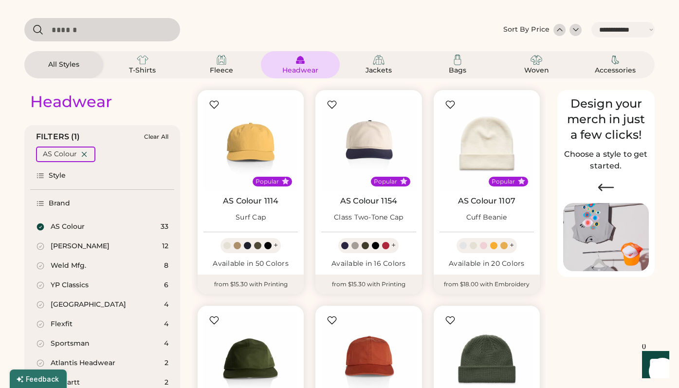
click at [564, 33] on div at bounding box center [568, 30] width 28 height 12
click at [575, 31] on div at bounding box center [576, 30] width 10 height 10
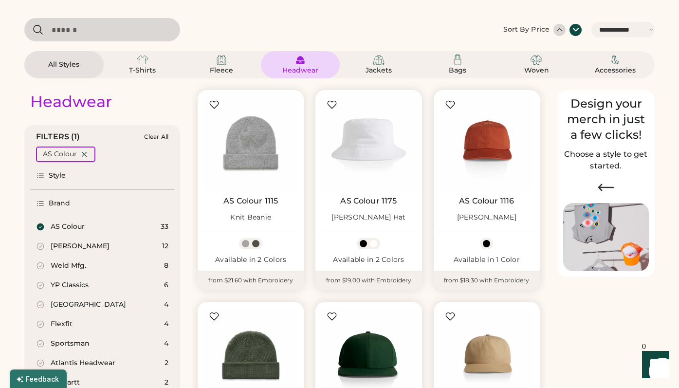
click at [562, 31] on div at bounding box center [560, 30] width 10 height 10
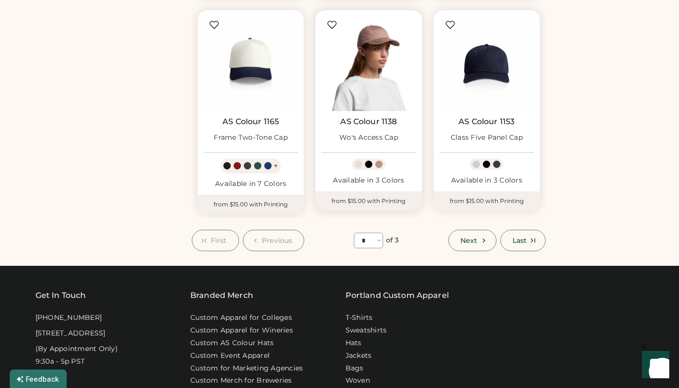
scroll to position [796, 0]
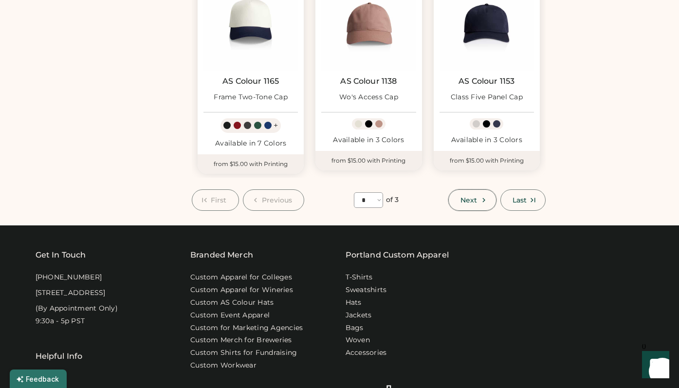
click at [468, 198] on span "Next" at bounding box center [469, 200] width 17 height 7
select select "*"
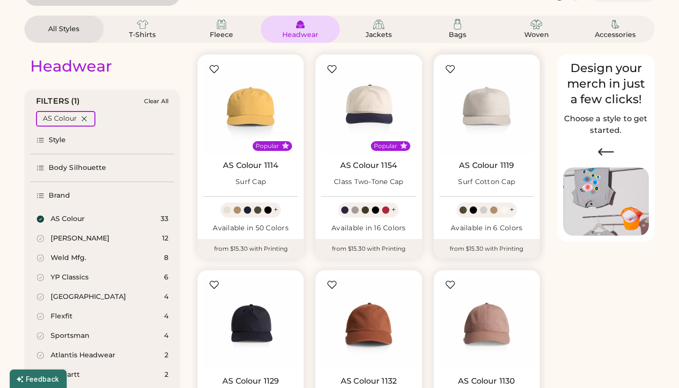
scroll to position [42, 0]
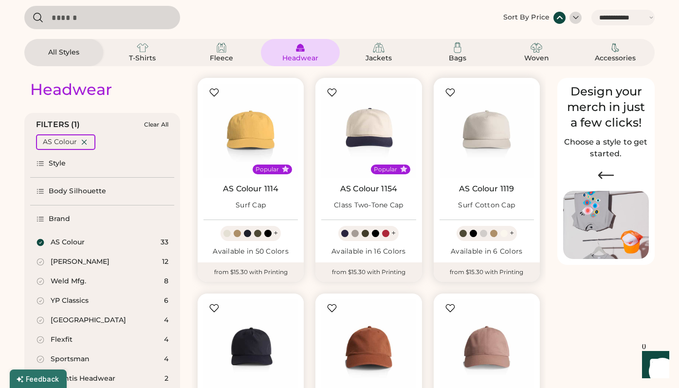
click at [511, 231] on div "+" at bounding box center [512, 233] width 4 height 11
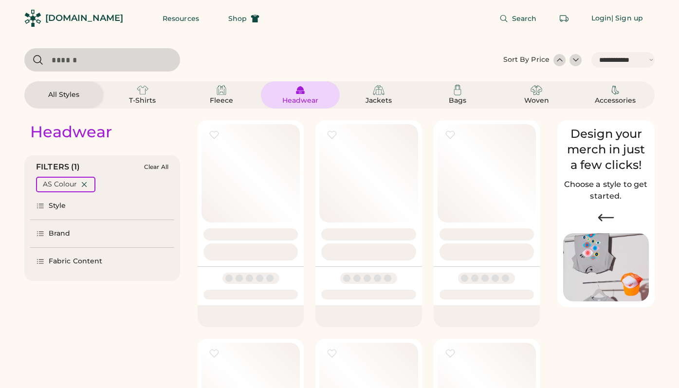
select select "*****"
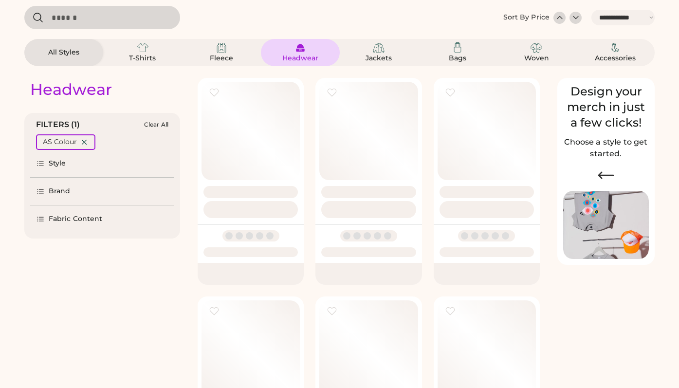
scroll to position [42, 0]
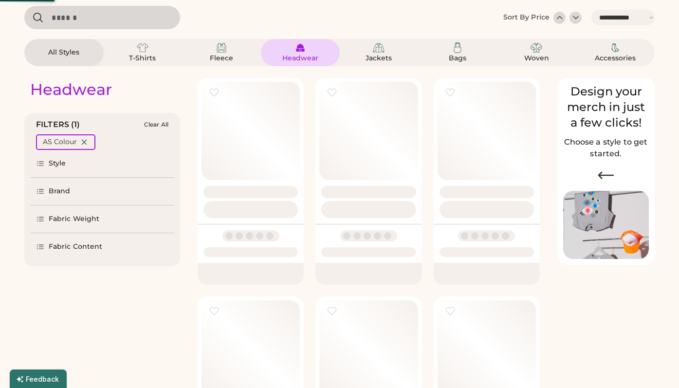
select select "*"
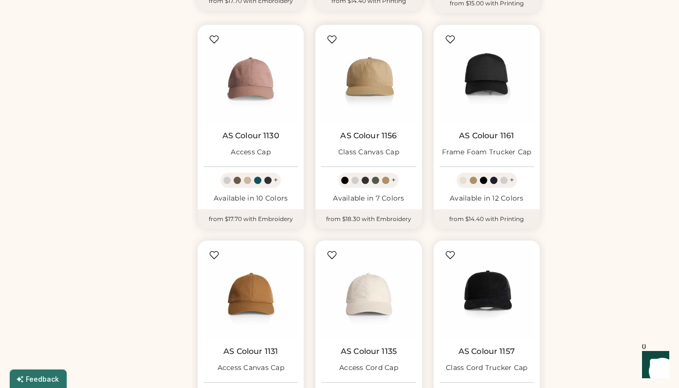
scroll to position [537, 0]
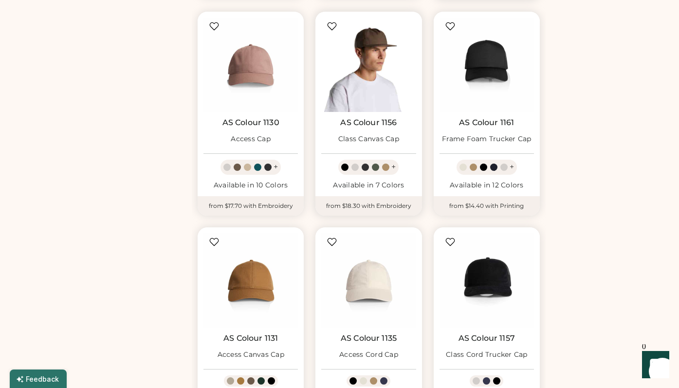
click at [376, 77] on img at bounding box center [368, 65] width 94 height 94
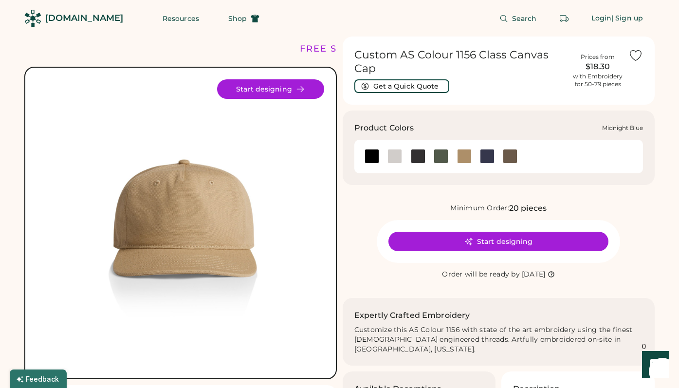
click at [493, 159] on div at bounding box center [487, 156] width 15 height 15
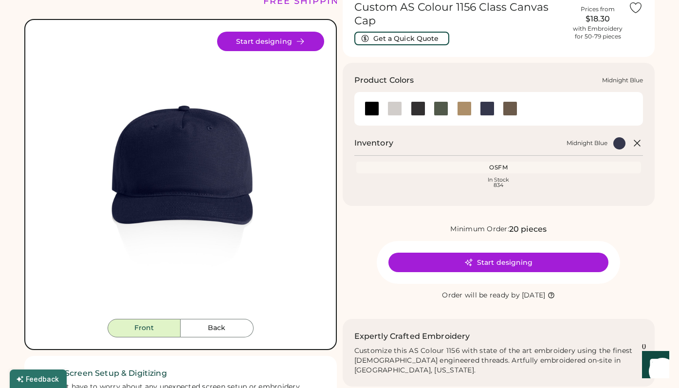
scroll to position [57, 0]
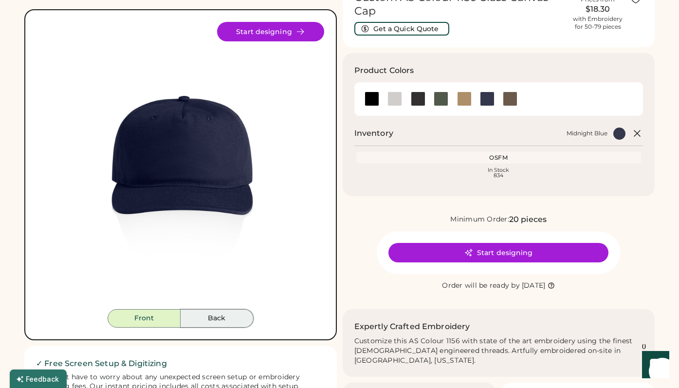
click at [202, 323] on button "Back" at bounding box center [217, 318] width 73 height 19
click at [203, 320] on button "Back" at bounding box center [217, 318] width 73 height 19
click at [203, 317] on button "Back" at bounding box center [217, 318] width 73 height 19
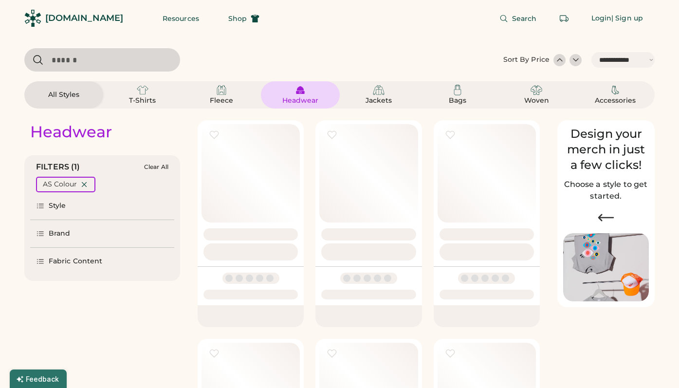
select select "*****"
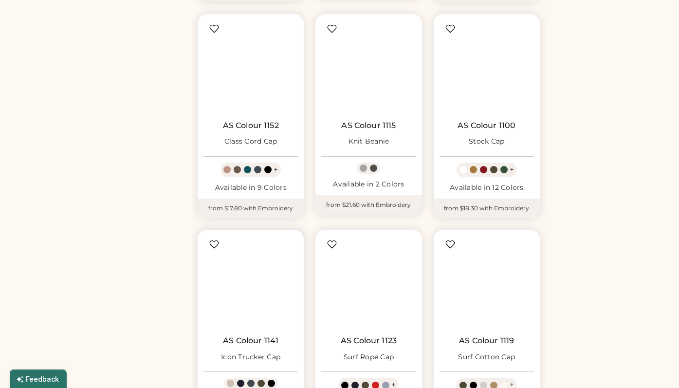
select select "*"
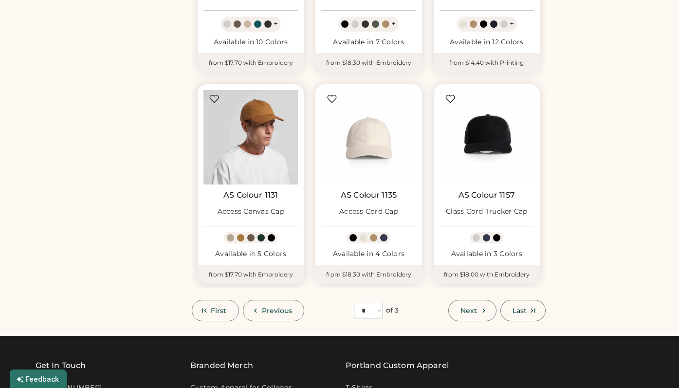
scroll to position [698, 0]
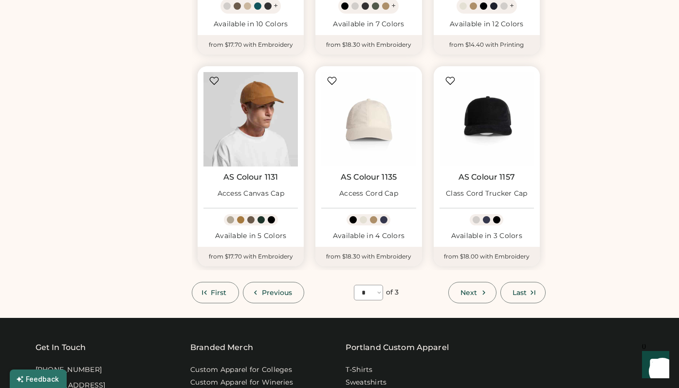
click at [257, 142] on img at bounding box center [251, 119] width 94 height 94
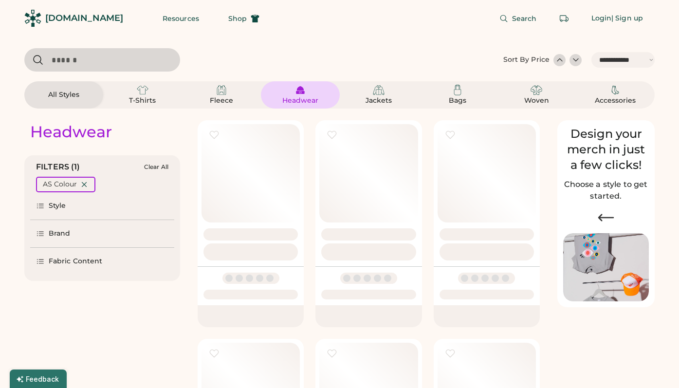
select select "*****"
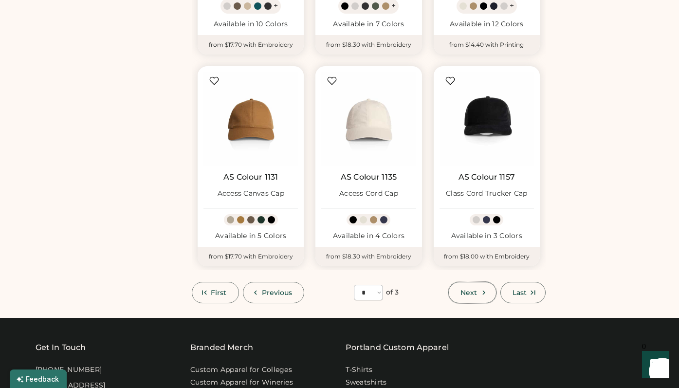
click at [481, 290] on icon at bounding box center [484, 292] width 9 height 9
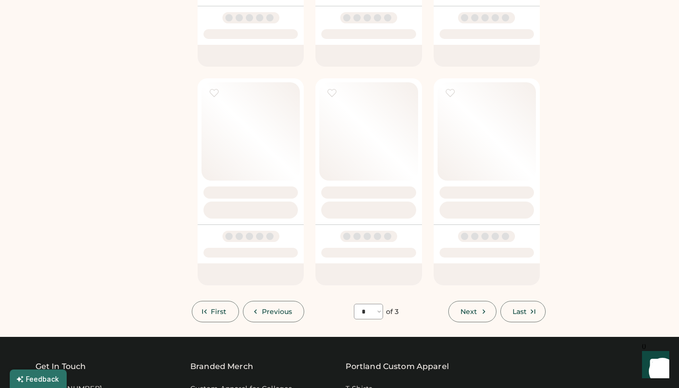
select select "*"
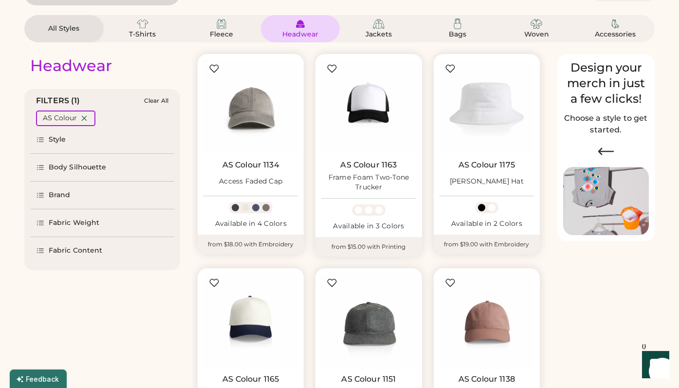
scroll to position [69, 0]
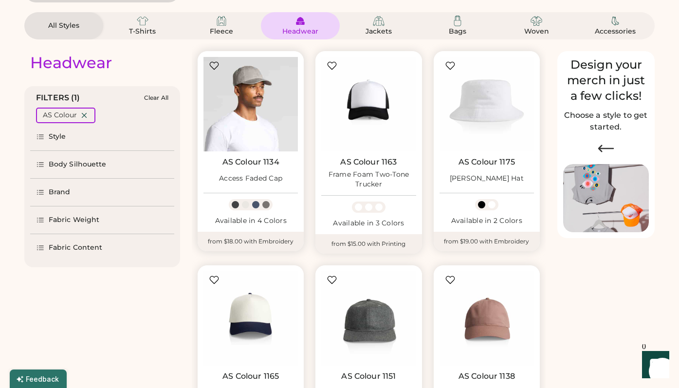
click at [251, 118] on img at bounding box center [251, 104] width 94 height 94
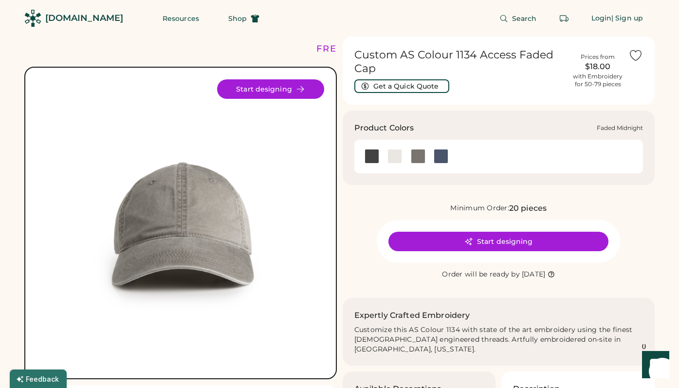
click at [430, 155] on div at bounding box center [440, 156] width 23 height 15
click at [439, 155] on div at bounding box center [441, 156] width 15 height 15
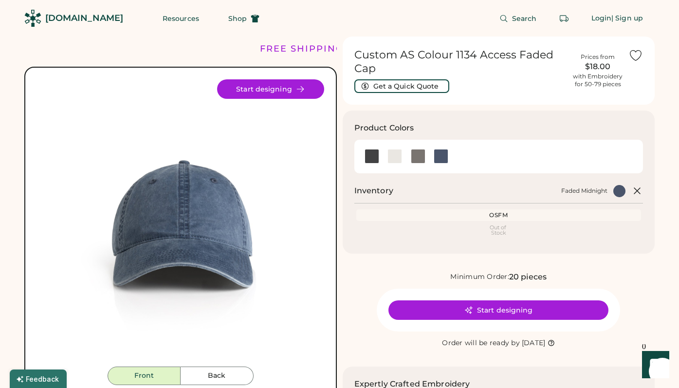
click at [220, 363] on img at bounding box center [180, 222] width 287 height 287
click at [220, 374] on button "Back" at bounding box center [217, 376] width 73 height 19
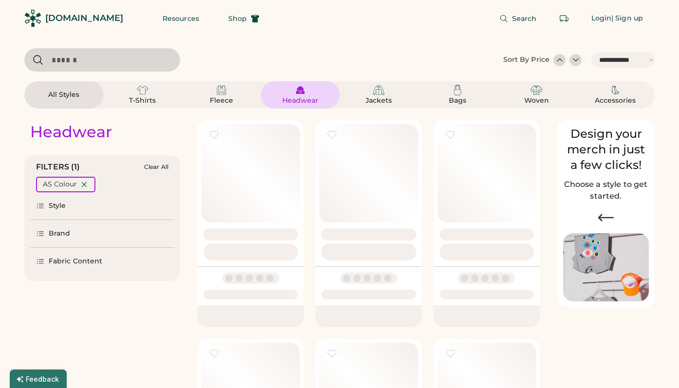
select select "*****"
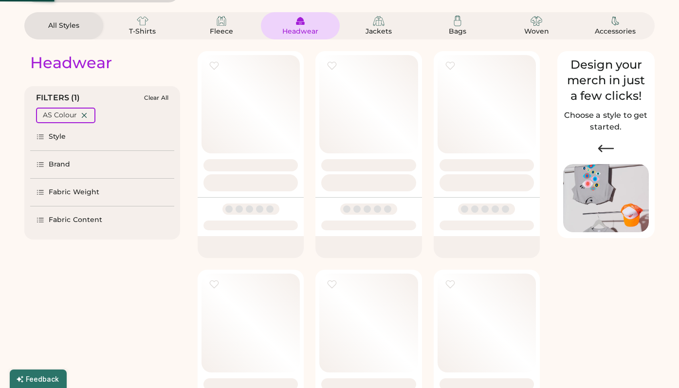
select select "*"
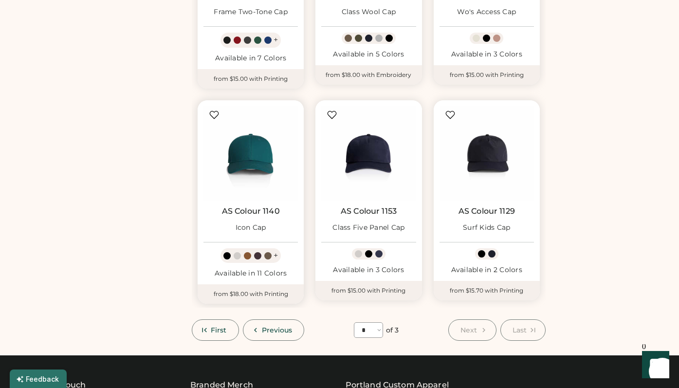
scroll to position [448, 0]
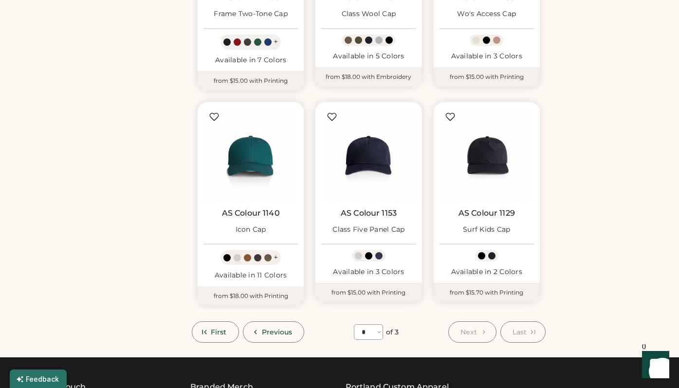
click at [475, 337] on button "Next" at bounding box center [472, 331] width 48 height 21
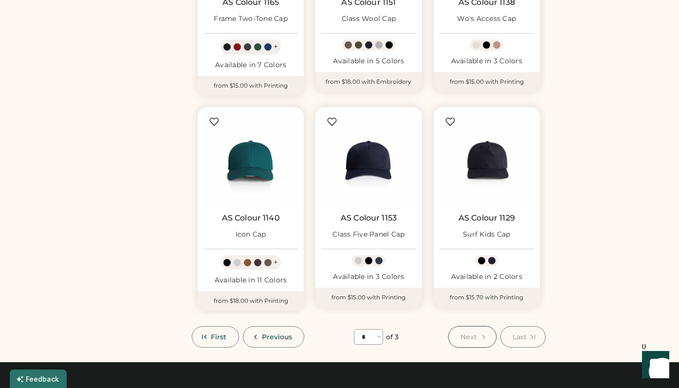
scroll to position [435, 0]
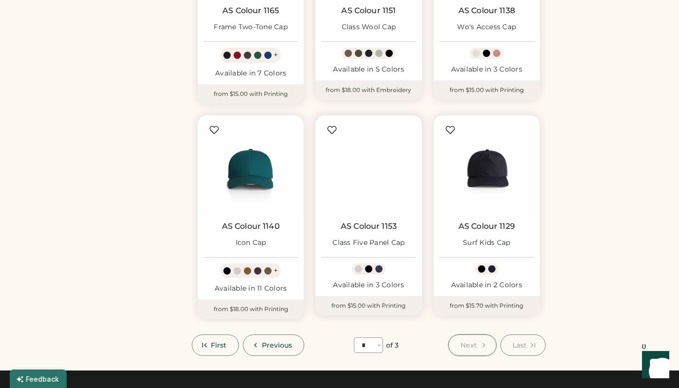
click at [359, 208] on img at bounding box center [368, 168] width 94 height 94
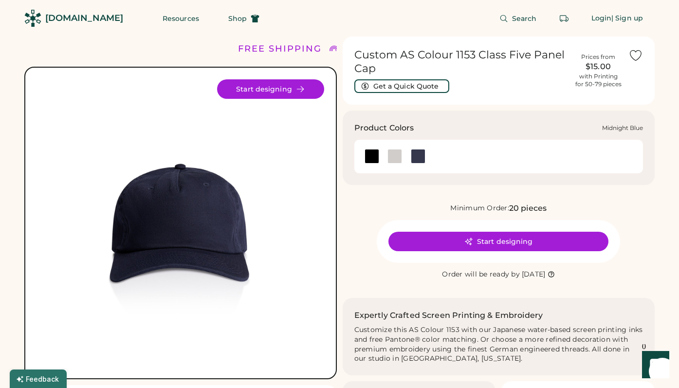
click at [416, 158] on div at bounding box center [418, 156] width 15 height 15
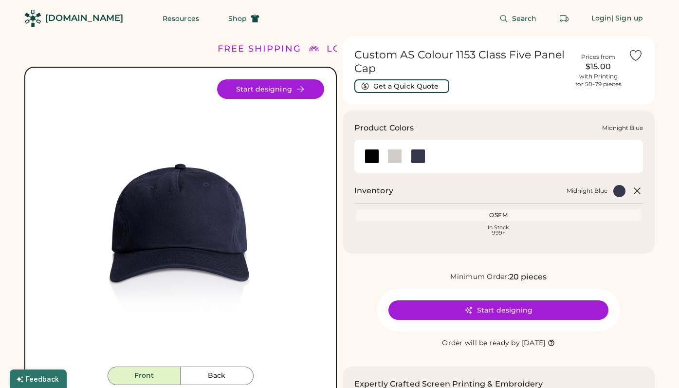
scroll to position [21, 0]
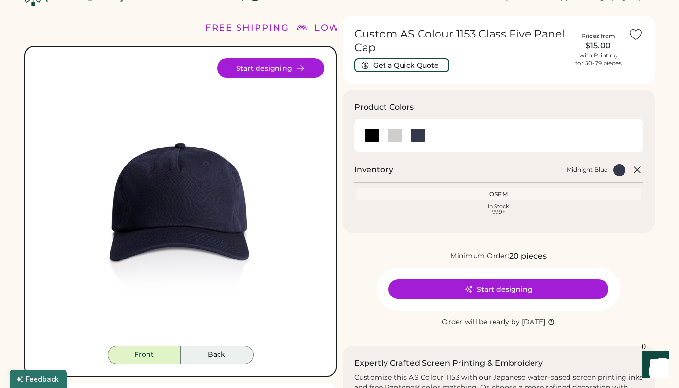
click at [209, 350] on button "Back" at bounding box center [217, 355] width 73 height 19
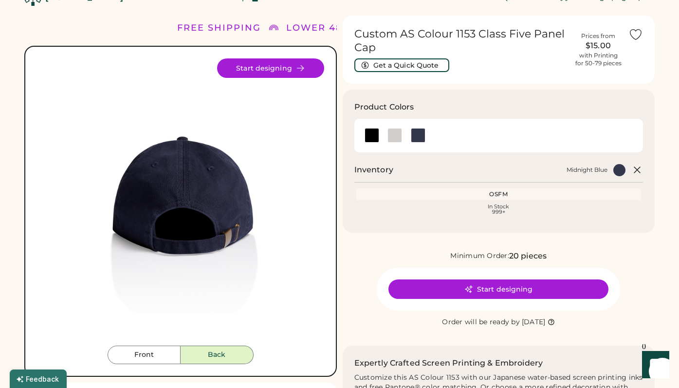
click at [209, 353] on button "Back" at bounding box center [217, 355] width 73 height 19
click at [154, 361] on button "Front" at bounding box center [144, 355] width 73 height 19
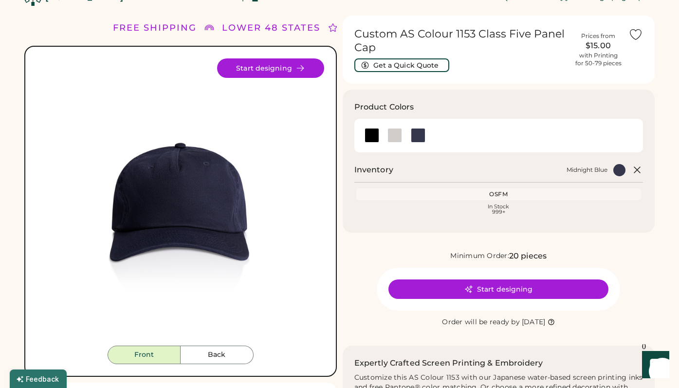
click at [188, 232] on img at bounding box center [180, 201] width 287 height 287
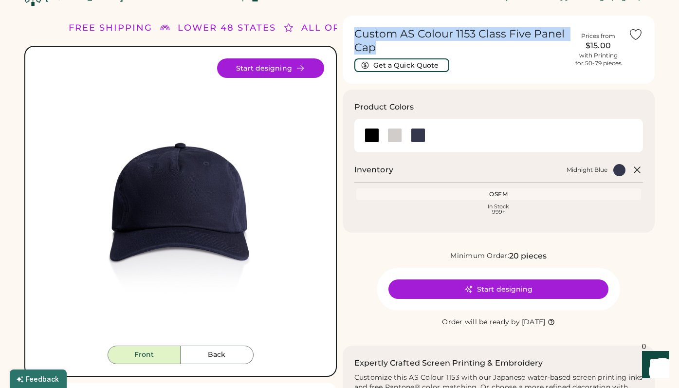
drag, startPoint x: 355, startPoint y: 33, endPoint x: 527, endPoint y: 47, distance: 172.9
click at [531, 48] on h1 "Custom AS Colour 1153 Class Five Panel Cap" at bounding box center [461, 40] width 214 height 27
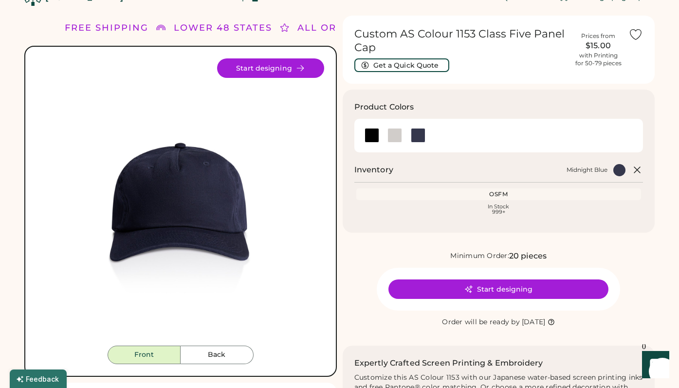
click at [524, 46] on h1 "Custom AS Colour 1153 Class Five Panel Cap" at bounding box center [461, 40] width 214 height 27
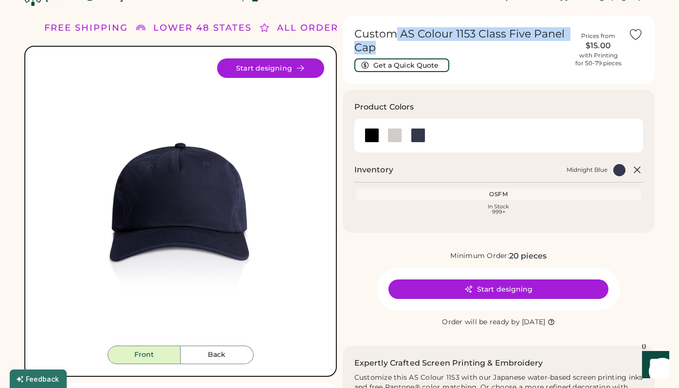
drag, startPoint x: 491, startPoint y: 46, endPoint x: 398, endPoint y: 35, distance: 93.2
click at [398, 35] on h1 "Custom AS Colour 1153 Class Five Panel Cap" at bounding box center [461, 40] width 214 height 27
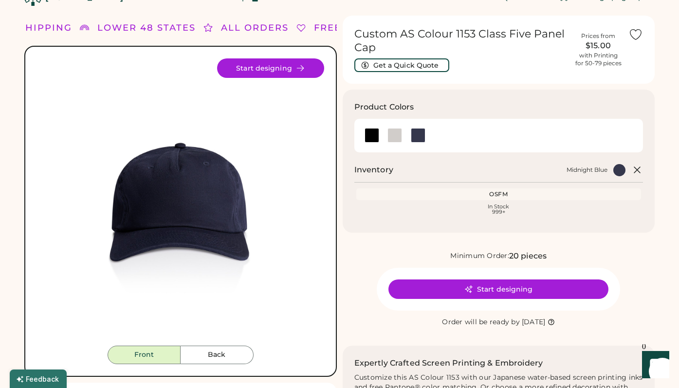
click at [487, 205] on div "In Stock 999+" at bounding box center [498, 209] width 281 height 11
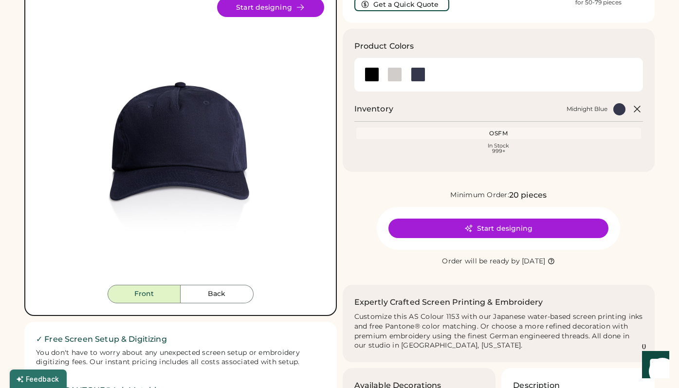
scroll to position [0, 0]
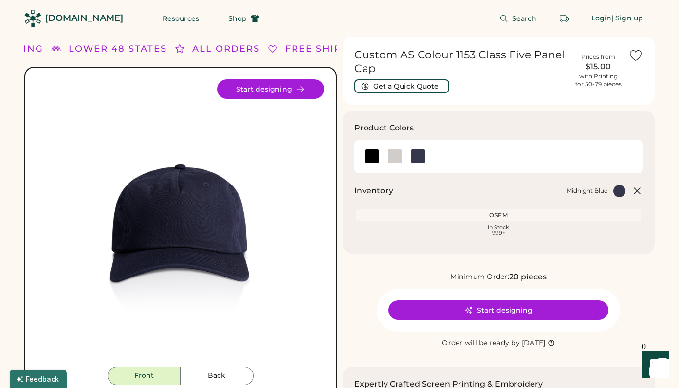
click at [395, 88] on button "Get a Quick Quote" at bounding box center [401, 86] width 95 height 14
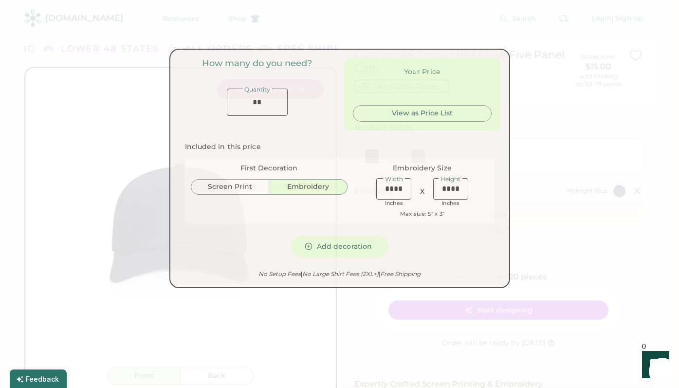
type input "******"
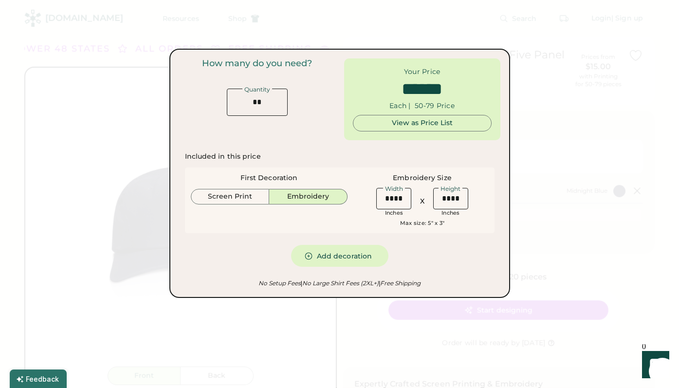
click at [95, 141] on div at bounding box center [339, 194] width 679 height 388
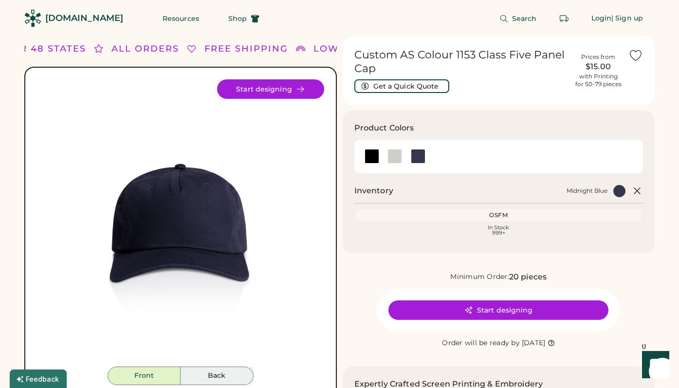
click at [230, 374] on button "Back" at bounding box center [217, 376] width 73 height 19
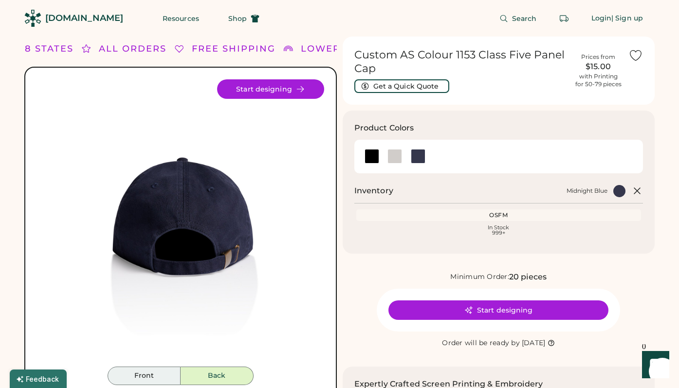
click at [151, 370] on button "Front" at bounding box center [144, 376] width 73 height 19
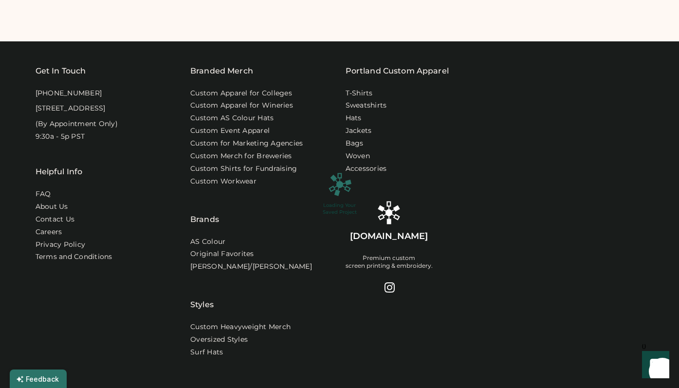
type input "**"
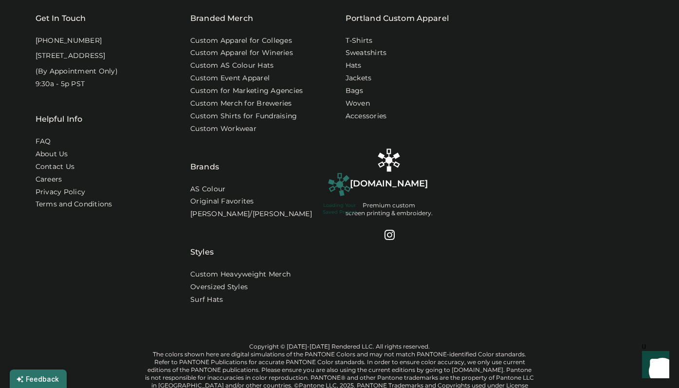
type input "*****"
click at [630, 215] on div "Loading Your Saved Project" at bounding box center [339, 194] width 679 height 388
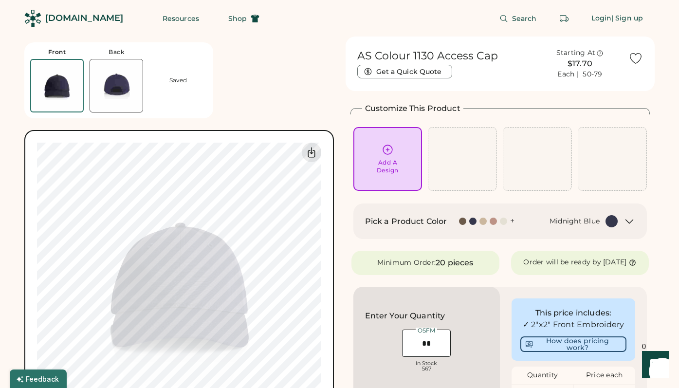
click at [387, 56] on h1 "AS Colour 1130 Access Cap" at bounding box center [427, 56] width 141 height 14
copy div "AS Colour 1130 Access Cap Get a Quick Quote"
click at [504, 225] on div "+" at bounding box center [487, 221] width 56 height 11
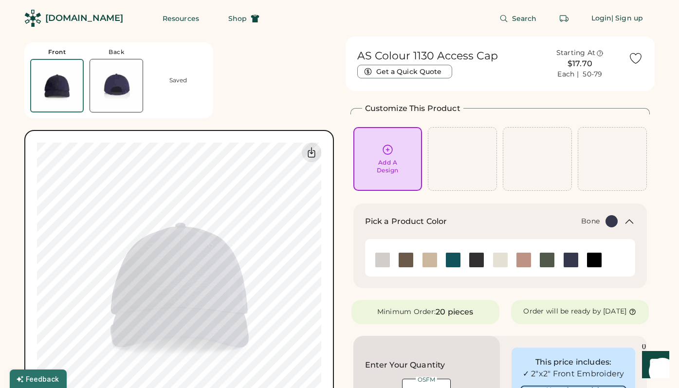
click at [382, 266] on img at bounding box center [382, 260] width 15 height 15
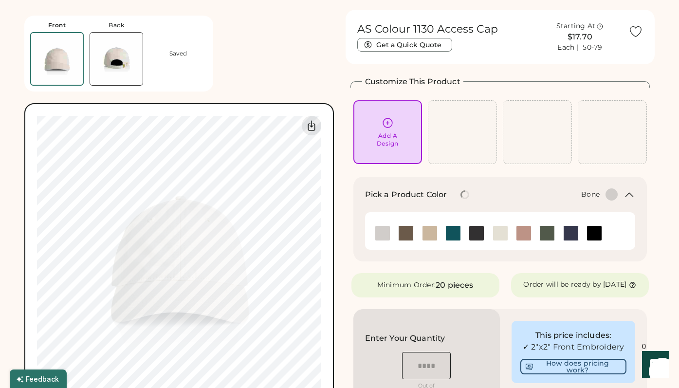
scroll to position [31, 0]
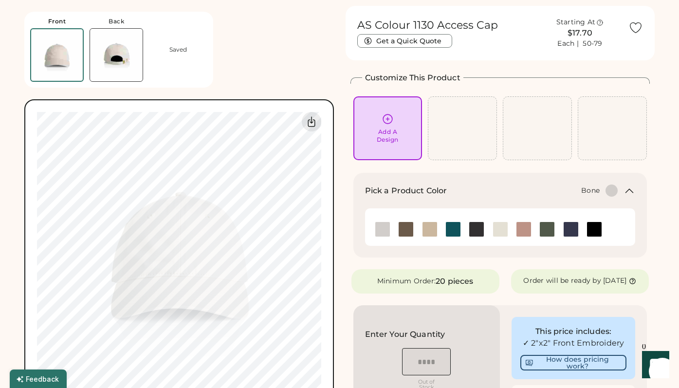
click at [97, 43] on img at bounding box center [116, 55] width 53 height 53
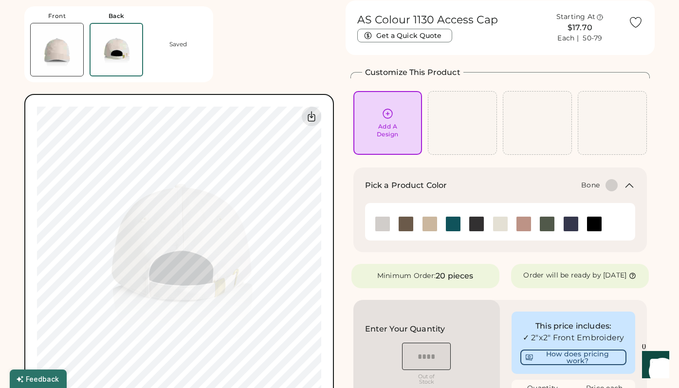
scroll to position [37, 0]
click at [483, 224] on img at bounding box center [476, 223] width 15 height 15
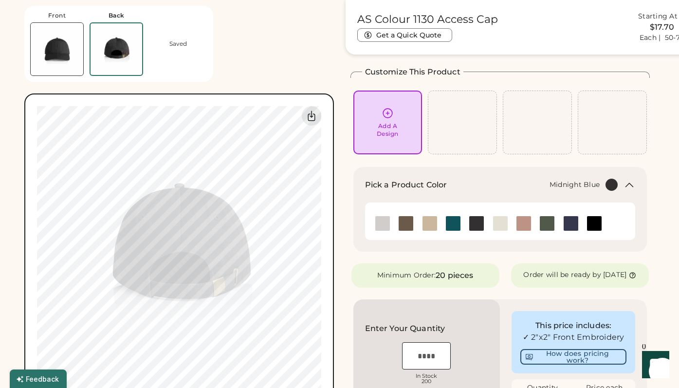
click at [572, 226] on img at bounding box center [571, 223] width 15 height 15
click at [449, 223] on img at bounding box center [453, 223] width 15 height 15
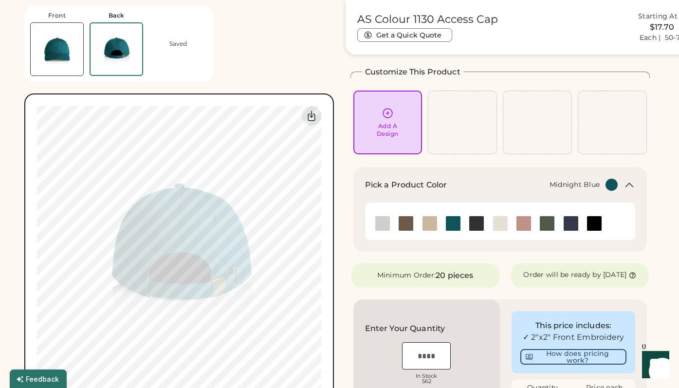
click at [564, 223] on img at bounding box center [571, 223] width 15 height 15
click at [378, 223] on img at bounding box center [382, 223] width 15 height 15
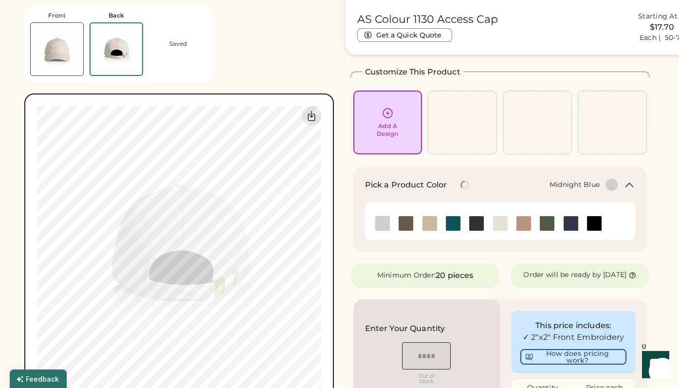
click at [562, 219] on div at bounding box center [570, 224] width 23 height 16
click at [572, 224] on img at bounding box center [571, 223] width 15 height 15
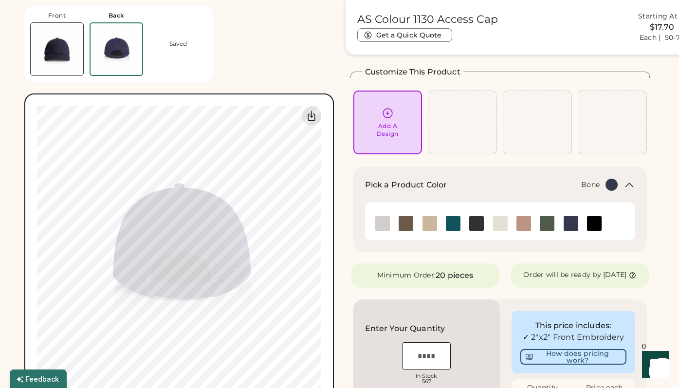
click at [382, 221] on img at bounding box center [382, 223] width 15 height 15
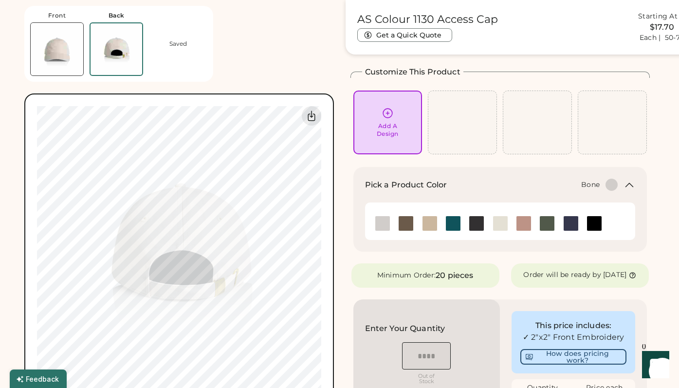
click at [62, 56] on img at bounding box center [57, 49] width 53 height 53
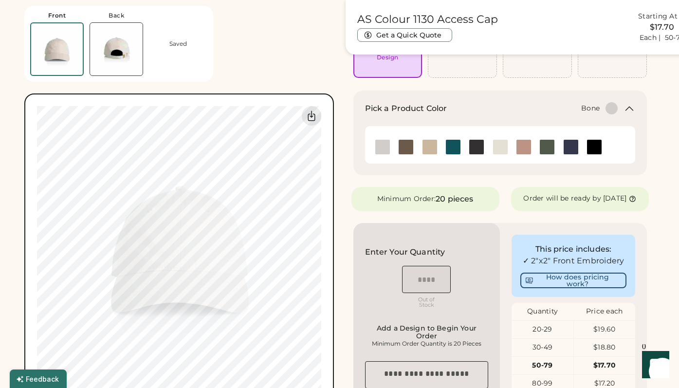
scroll to position [124, 0]
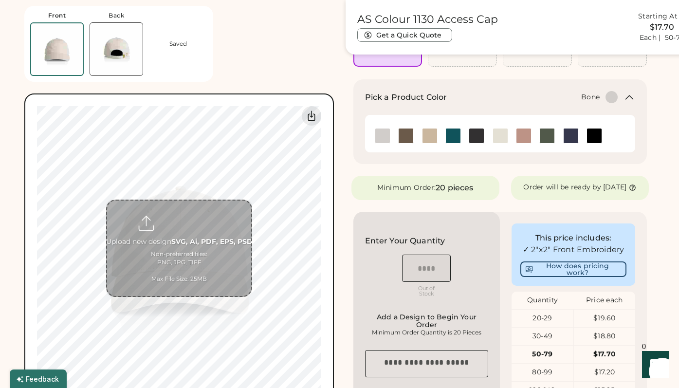
click at [192, 246] on input "file" at bounding box center [179, 248] width 144 height 95
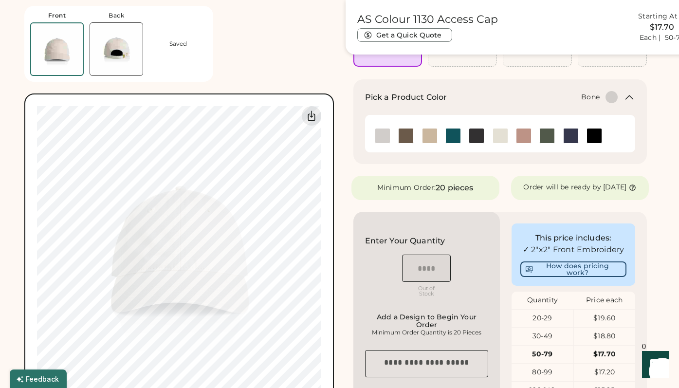
scroll to position [56, 0]
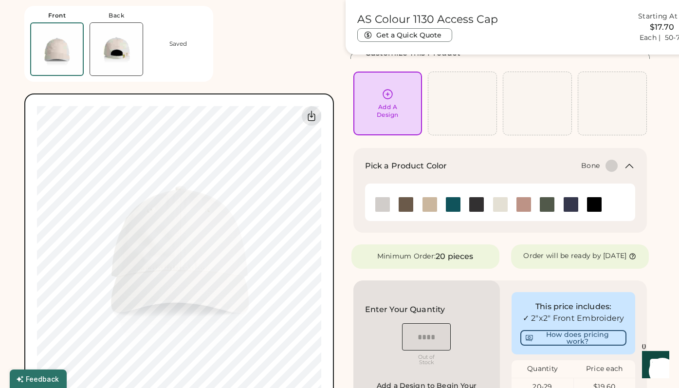
click at [122, 53] on img at bounding box center [116, 49] width 53 height 53
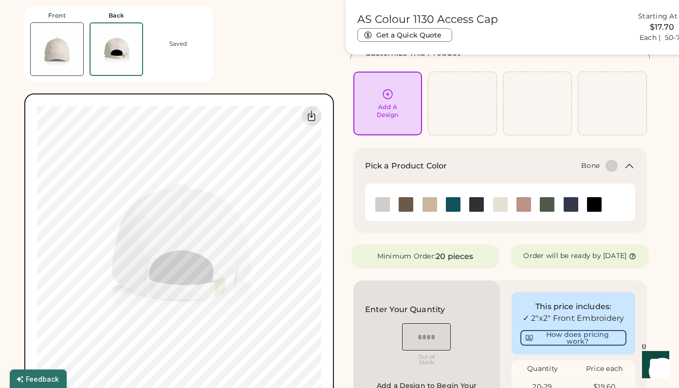
click at [69, 53] on img at bounding box center [57, 49] width 53 height 53
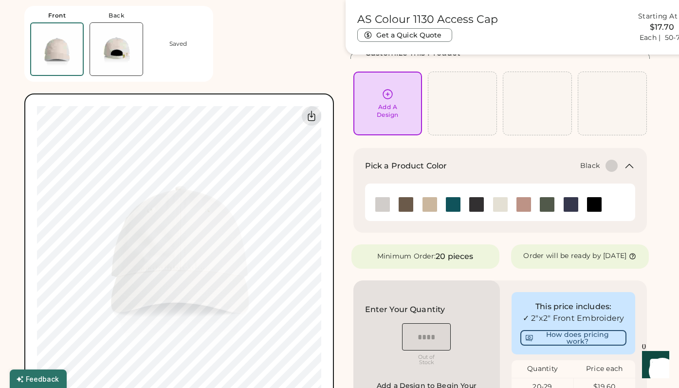
click at [576, 209] on img at bounding box center [571, 204] width 15 height 15
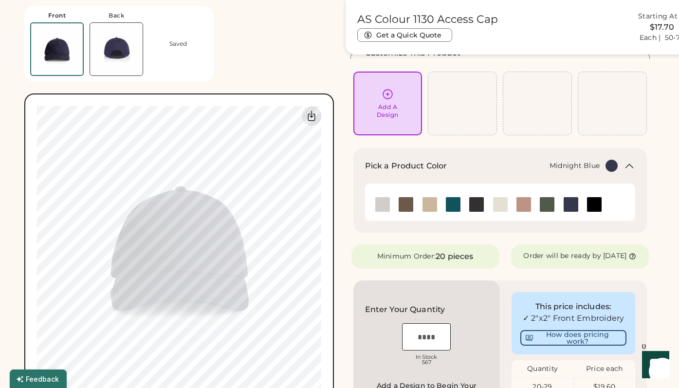
click at [420, 344] on input "input" at bounding box center [426, 336] width 49 height 27
type input "**"
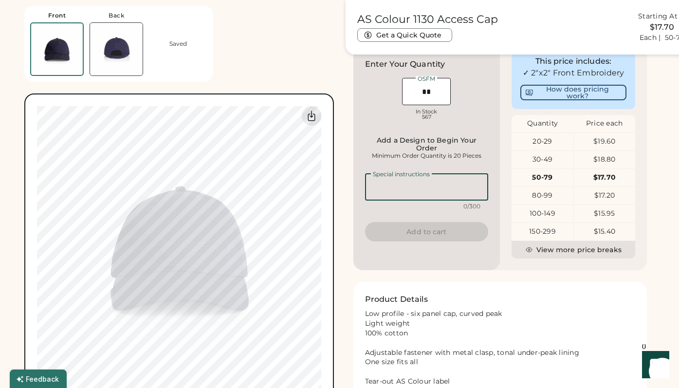
scroll to position [306, 0]
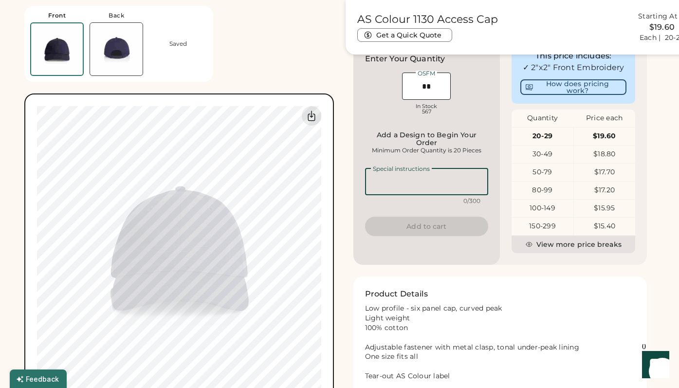
click at [443, 168] on div "Save to My Products Clear all decorations Enter Your Quantity OSFM In Stock 567…" at bounding box center [426, 147] width 147 height 235
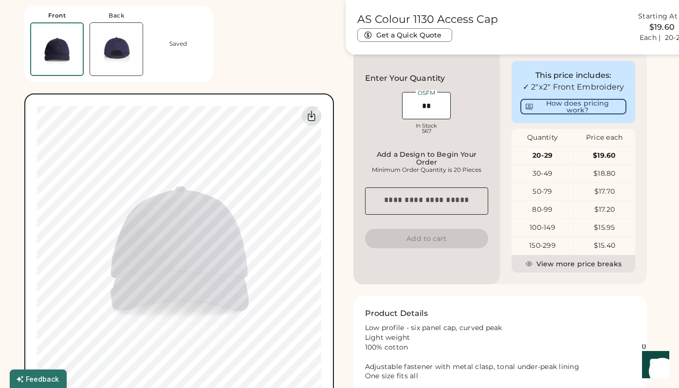
scroll to position [284, 0]
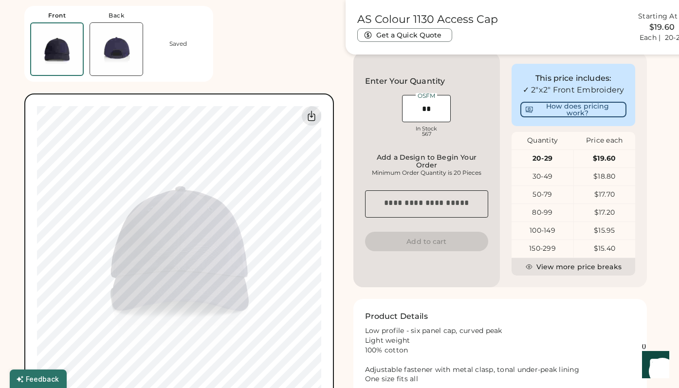
click at [116, 49] on img at bounding box center [116, 49] width 53 height 53
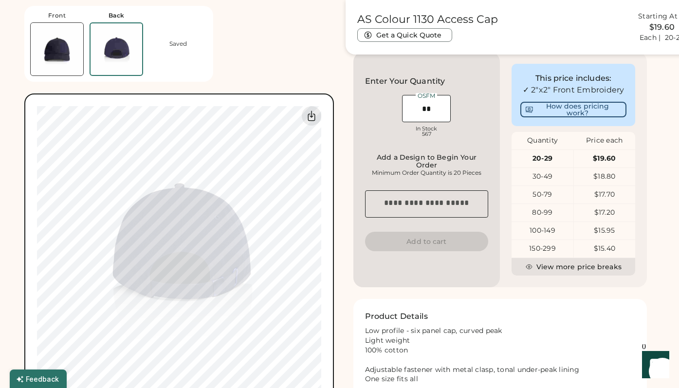
click at [59, 58] on img at bounding box center [57, 49] width 53 height 53
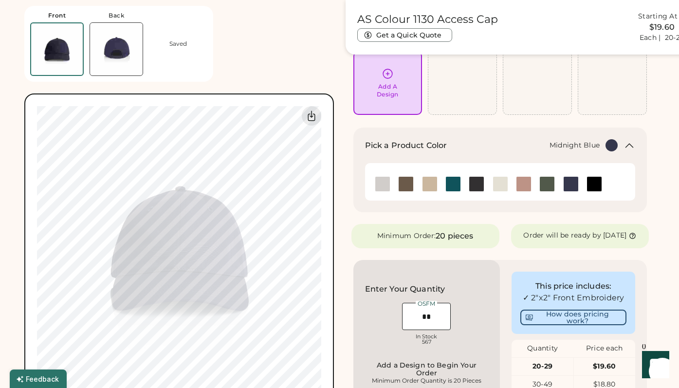
scroll to position [62, 0]
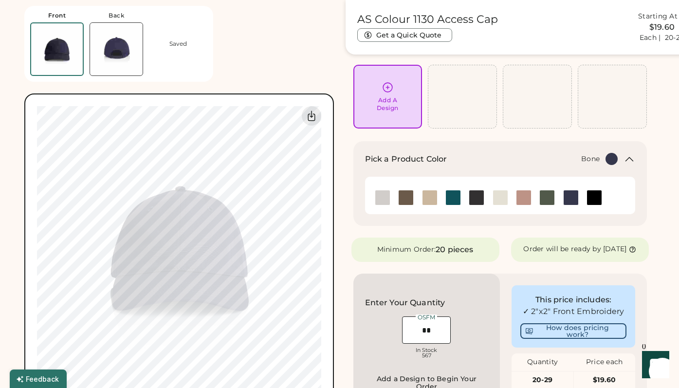
click at [384, 198] on img at bounding box center [382, 197] width 15 height 15
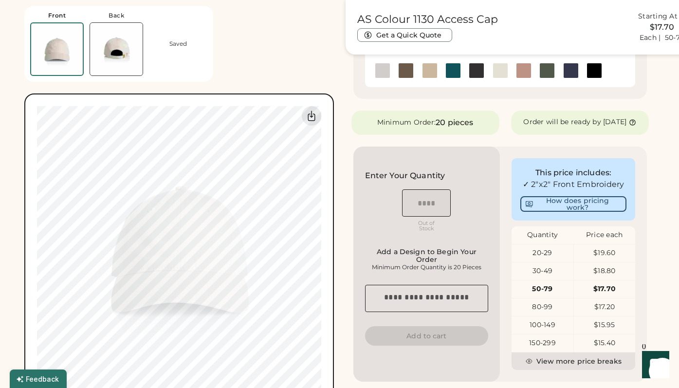
scroll to position [202, 0]
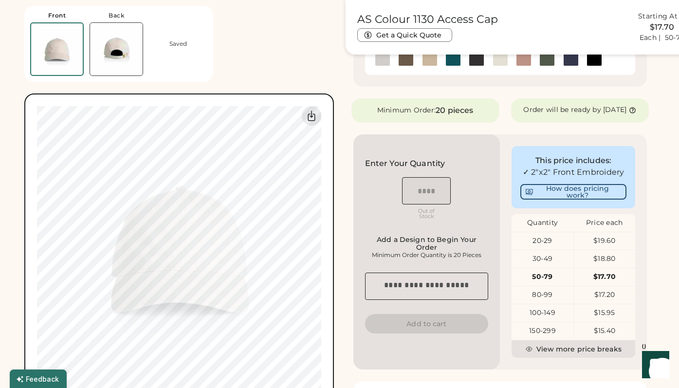
click at [132, 69] on img at bounding box center [116, 49] width 53 height 53
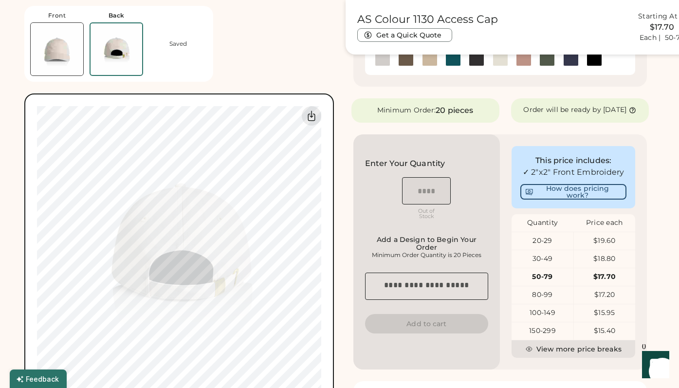
click at [56, 60] on img at bounding box center [57, 49] width 53 height 53
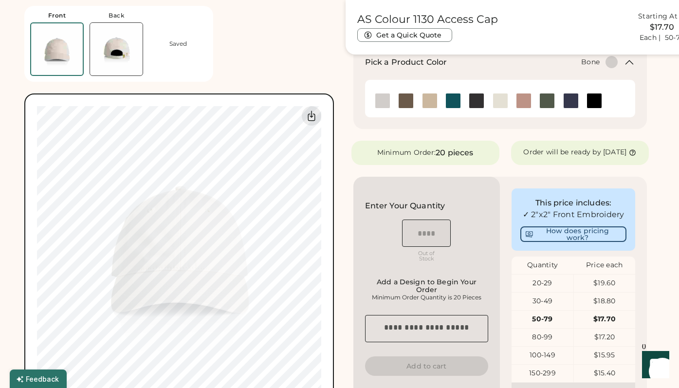
scroll to position [149, 0]
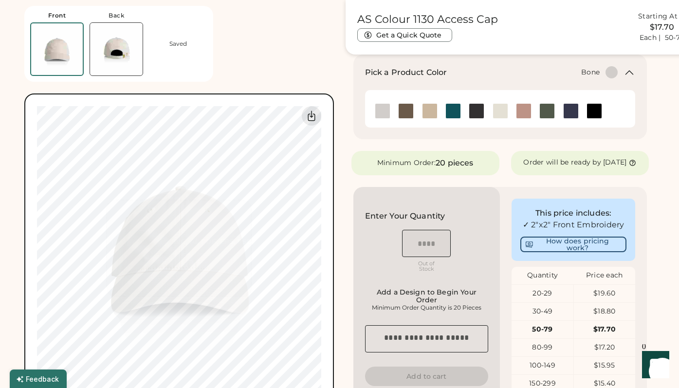
click at [61, 58] on img at bounding box center [57, 49] width 52 height 52
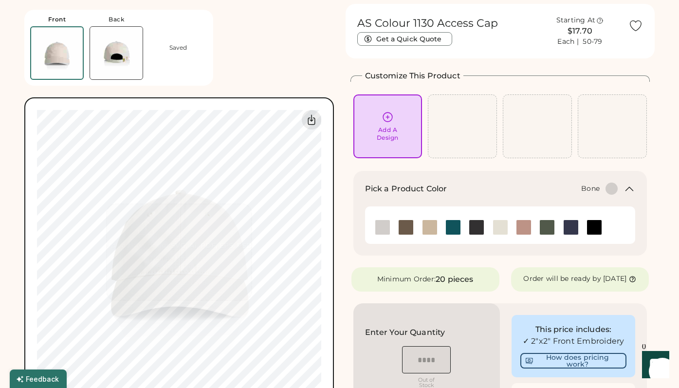
scroll to position [0, 0]
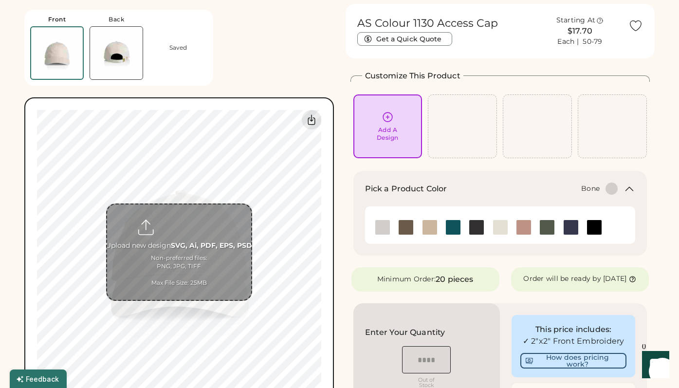
click at [190, 263] on input "file" at bounding box center [179, 252] width 144 height 95
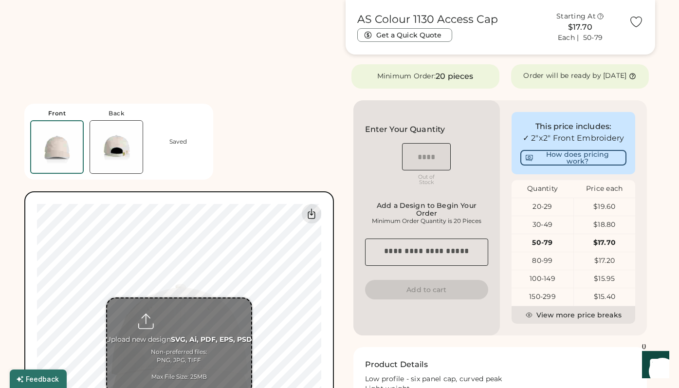
scroll to position [432, 0]
